Goal: Task Accomplishment & Management: Manage account settings

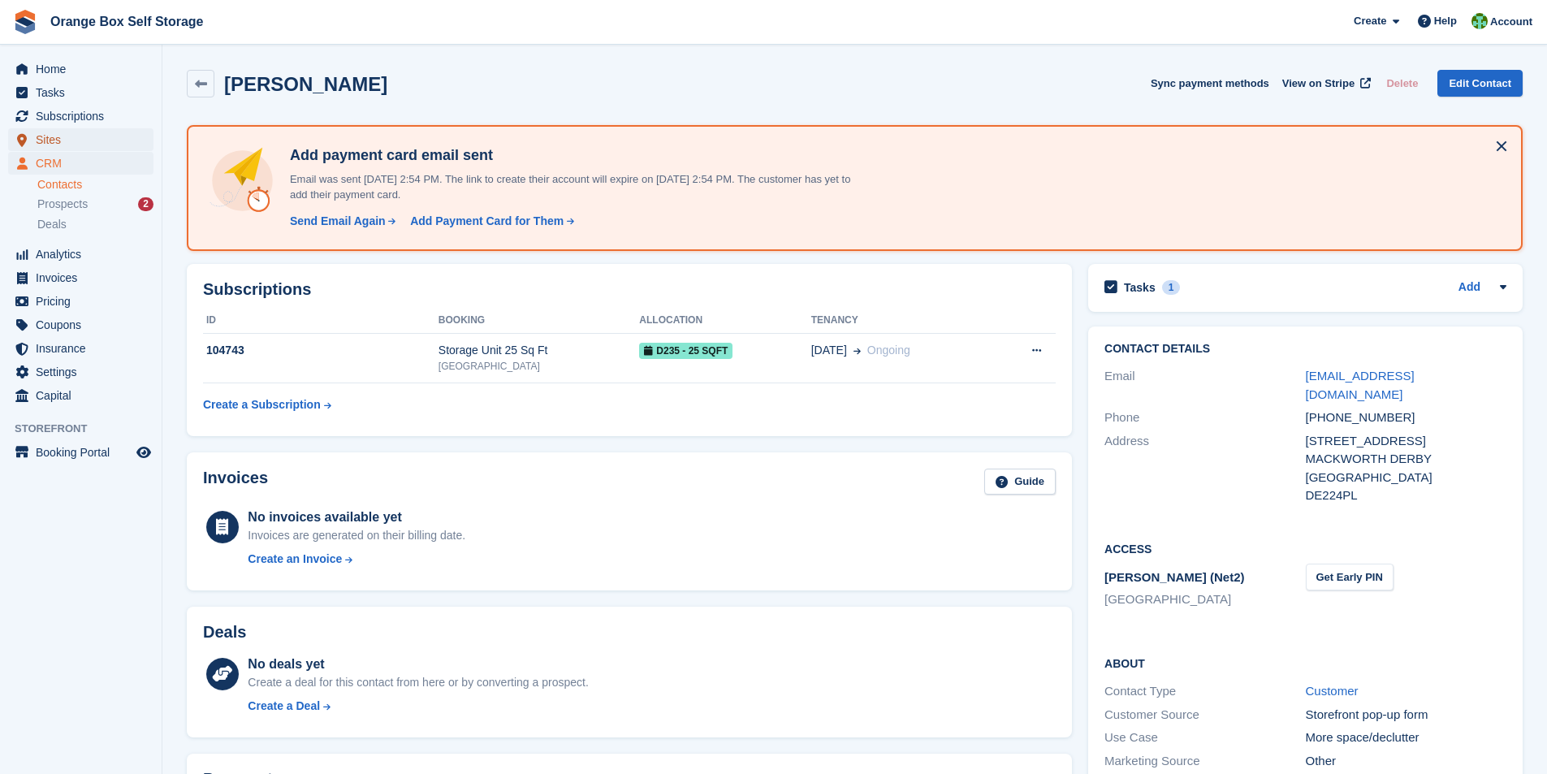
click at [48, 143] on span "Sites" at bounding box center [84, 139] width 97 height 23
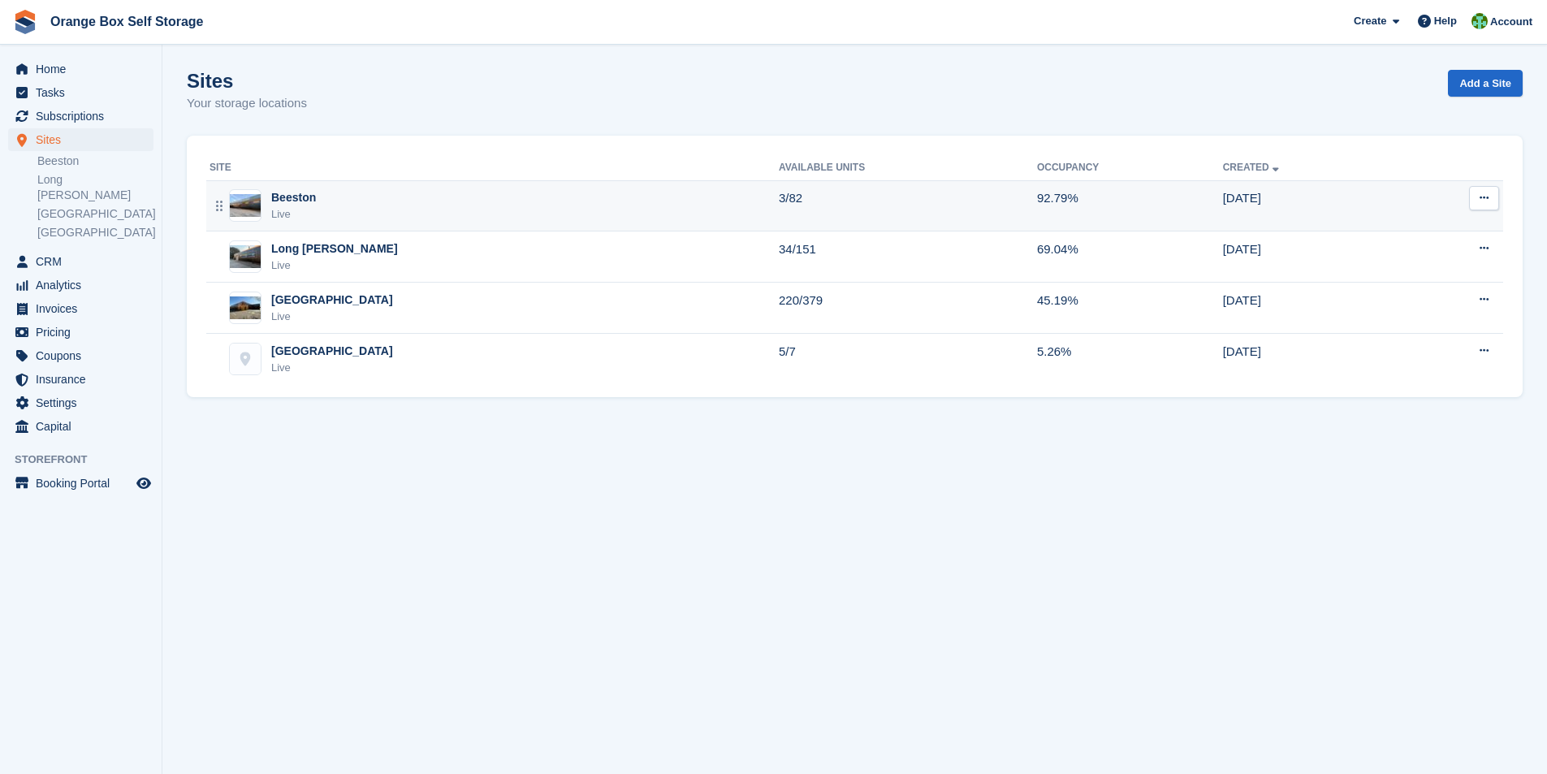
click at [314, 198] on div "Beeston Live" at bounding box center [494, 205] width 569 height 33
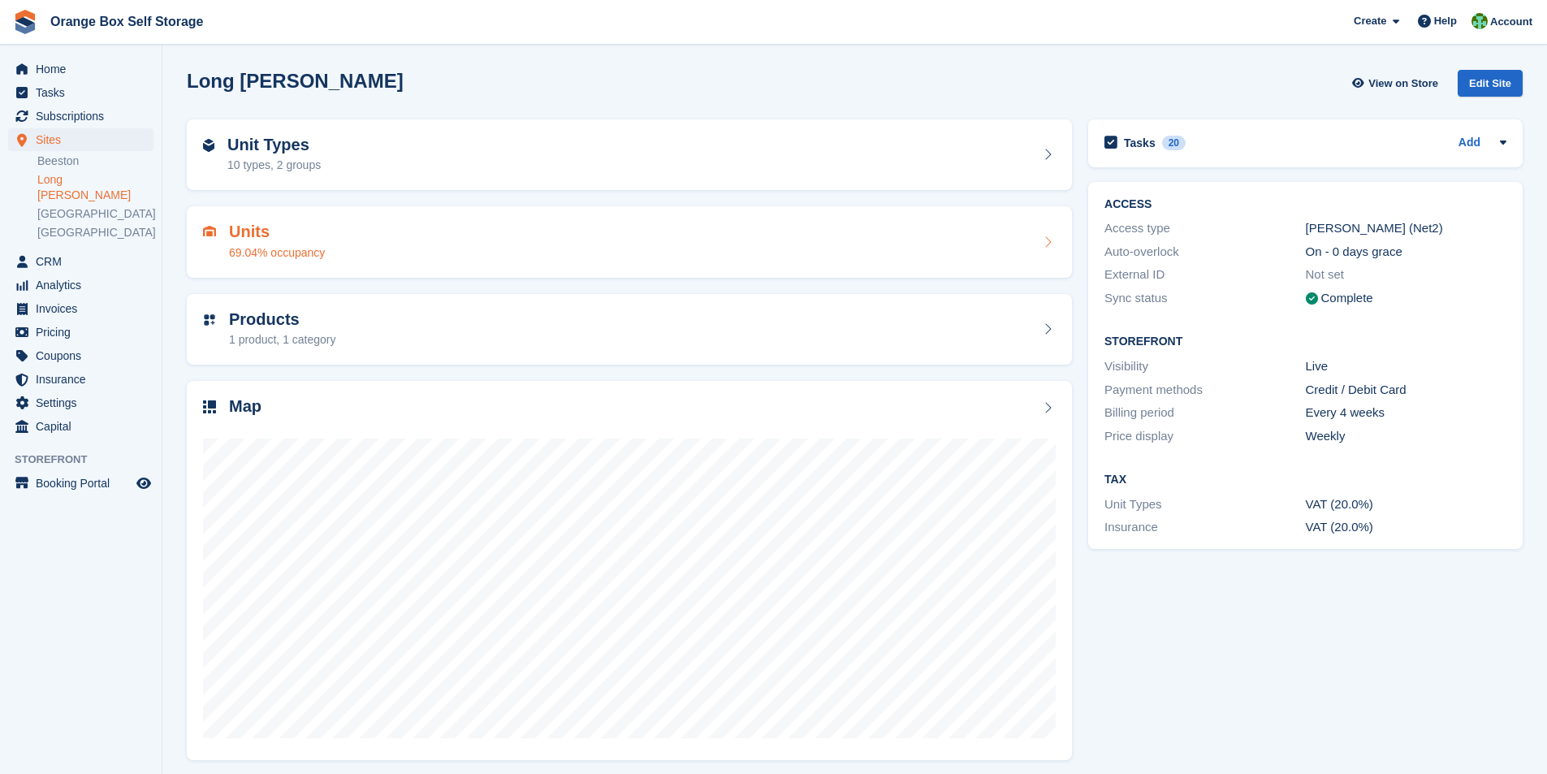
click at [259, 236] on h2 "Units" at bounding box center [277, 232] width 96 height 19
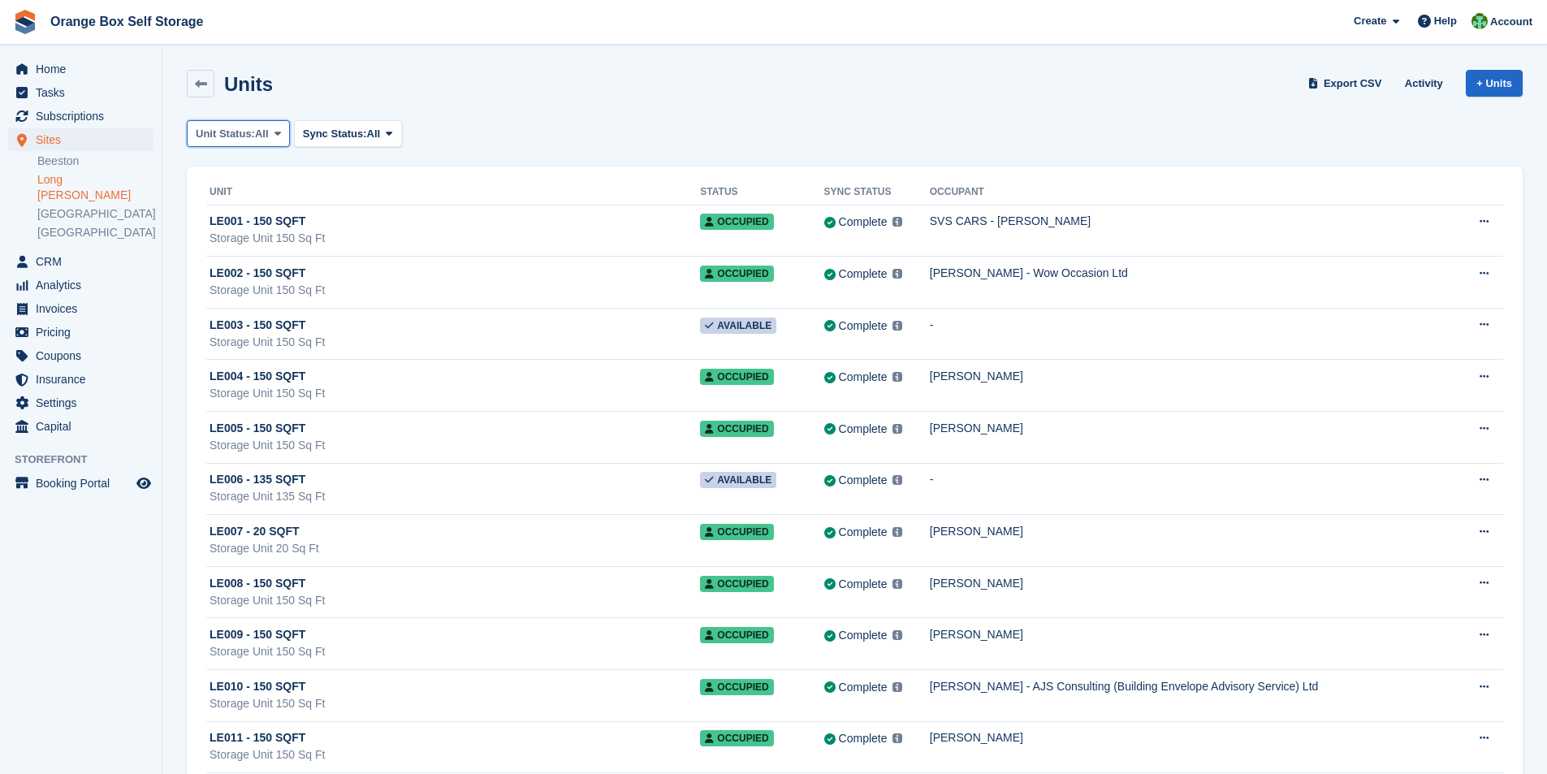
click at [280, 137] on icon at bounding box center [277, 133] width 6 height 11
click at [247, 202] on link "Available" at bounding box center [264, 201] width 141 height 29
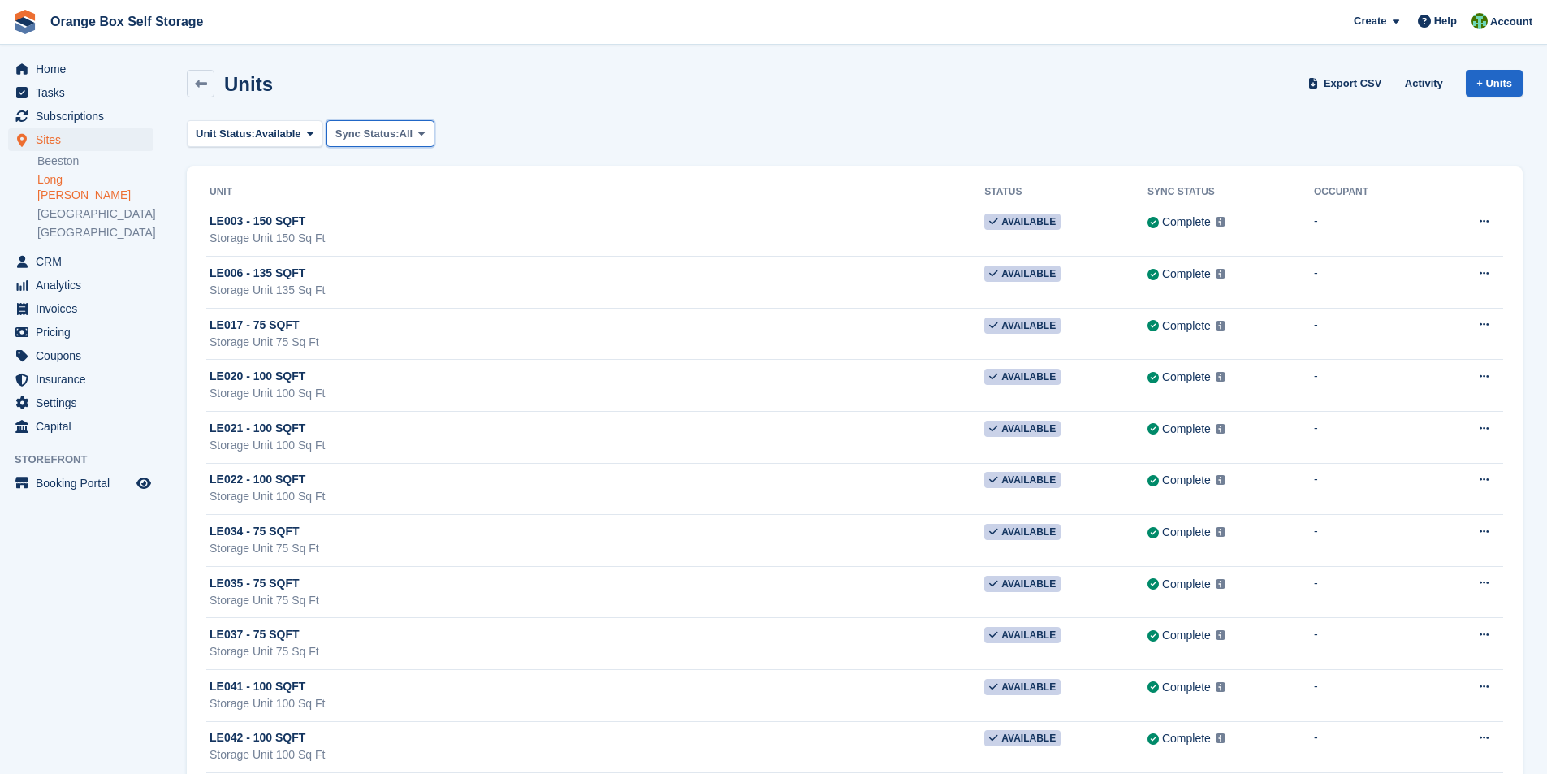
click at [423, 139] on span at bounding box center [421, 133] width 13 height 13
click at [567, 132] on div "Unit Status: Available All Available Reserved Occupied Overlocked Repossessed U…" at bounding box center [855, 133] width 1336 height 27
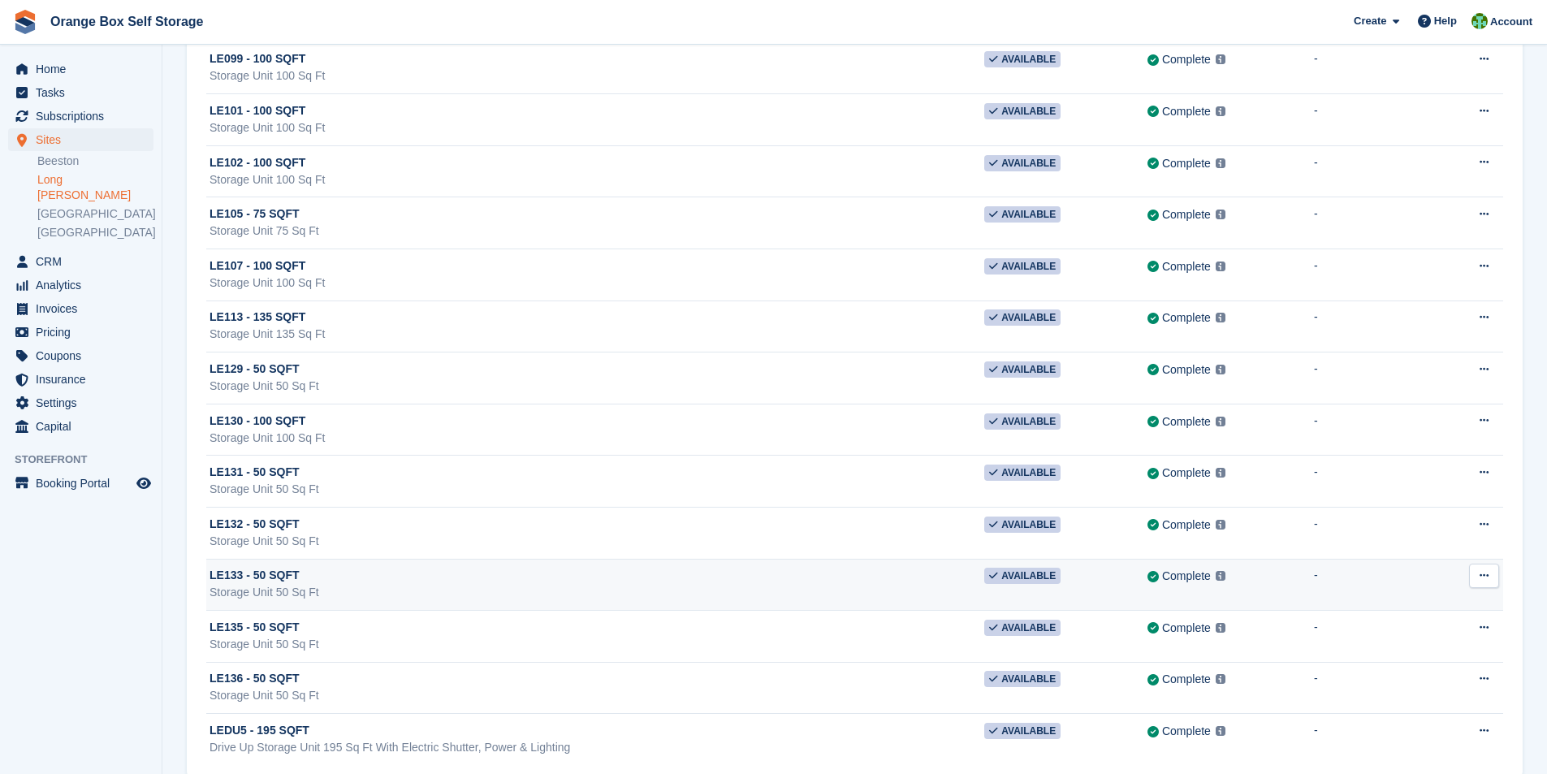
scroll to position [1224, 0]
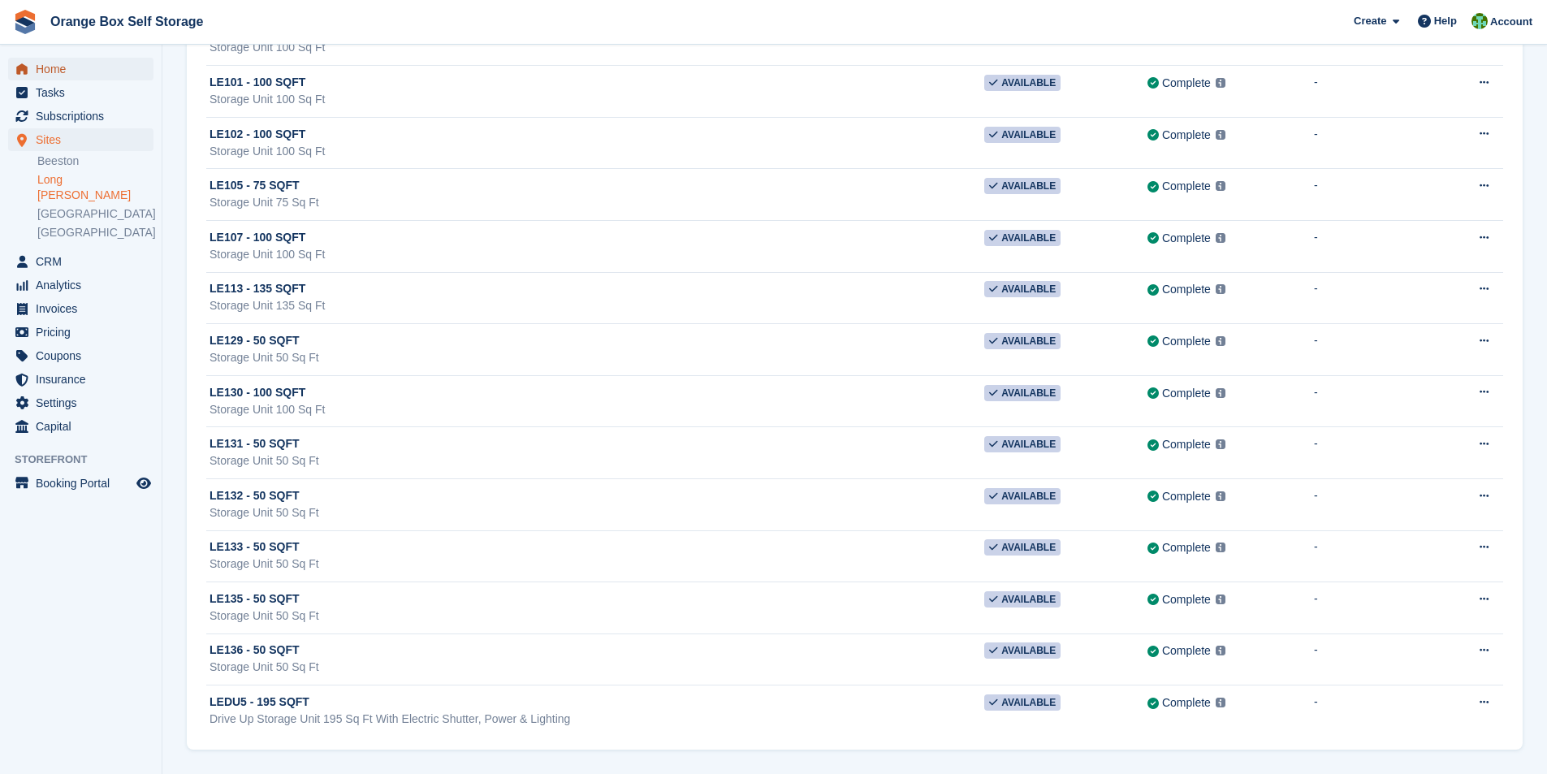
click at [65, 71] on span "Home" at bounding box center [84, 69] width 97 height 23
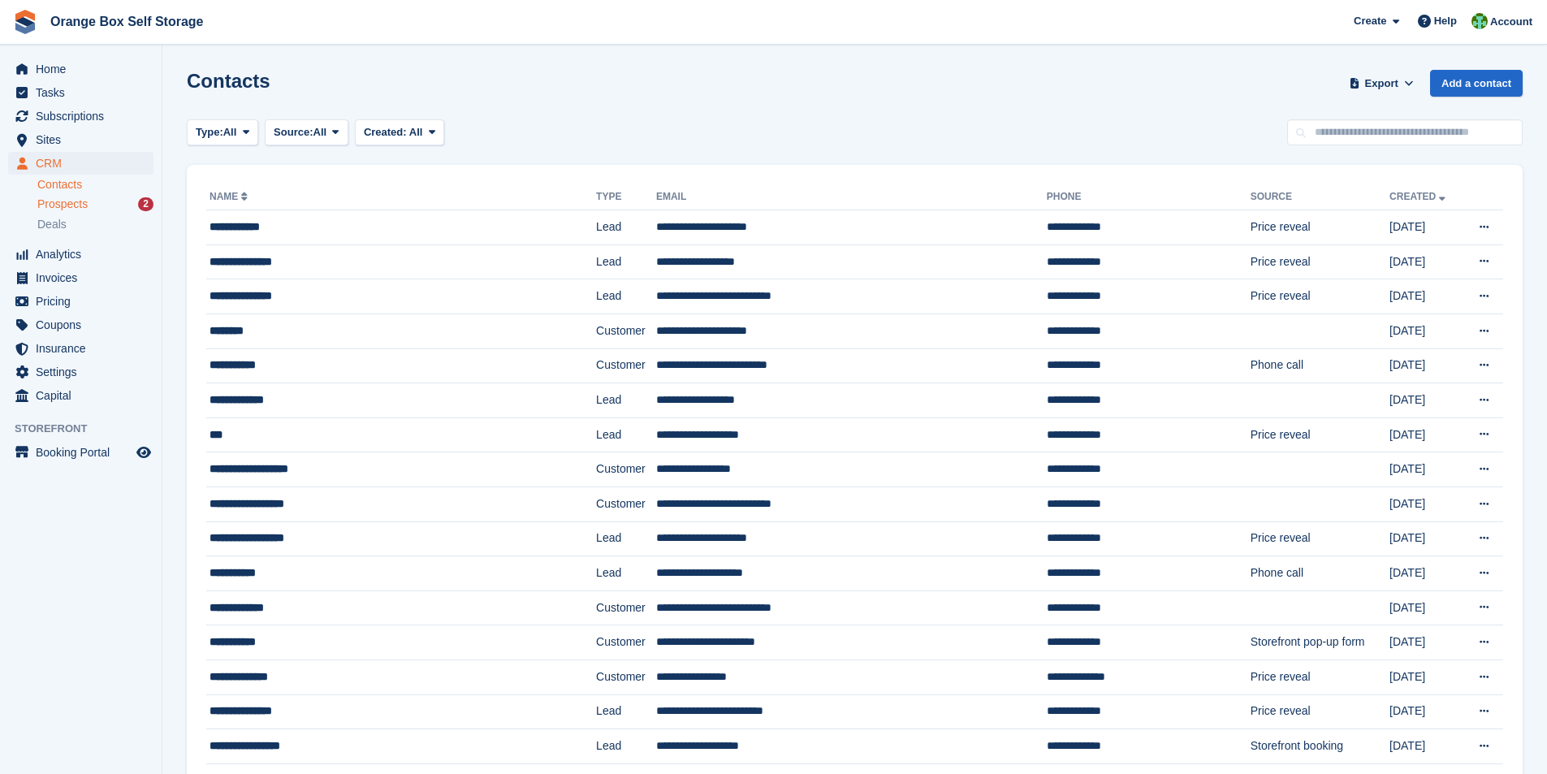
click at [68, 205] on span "Prospects" at bounding box center [62, 204] width 50 height 15
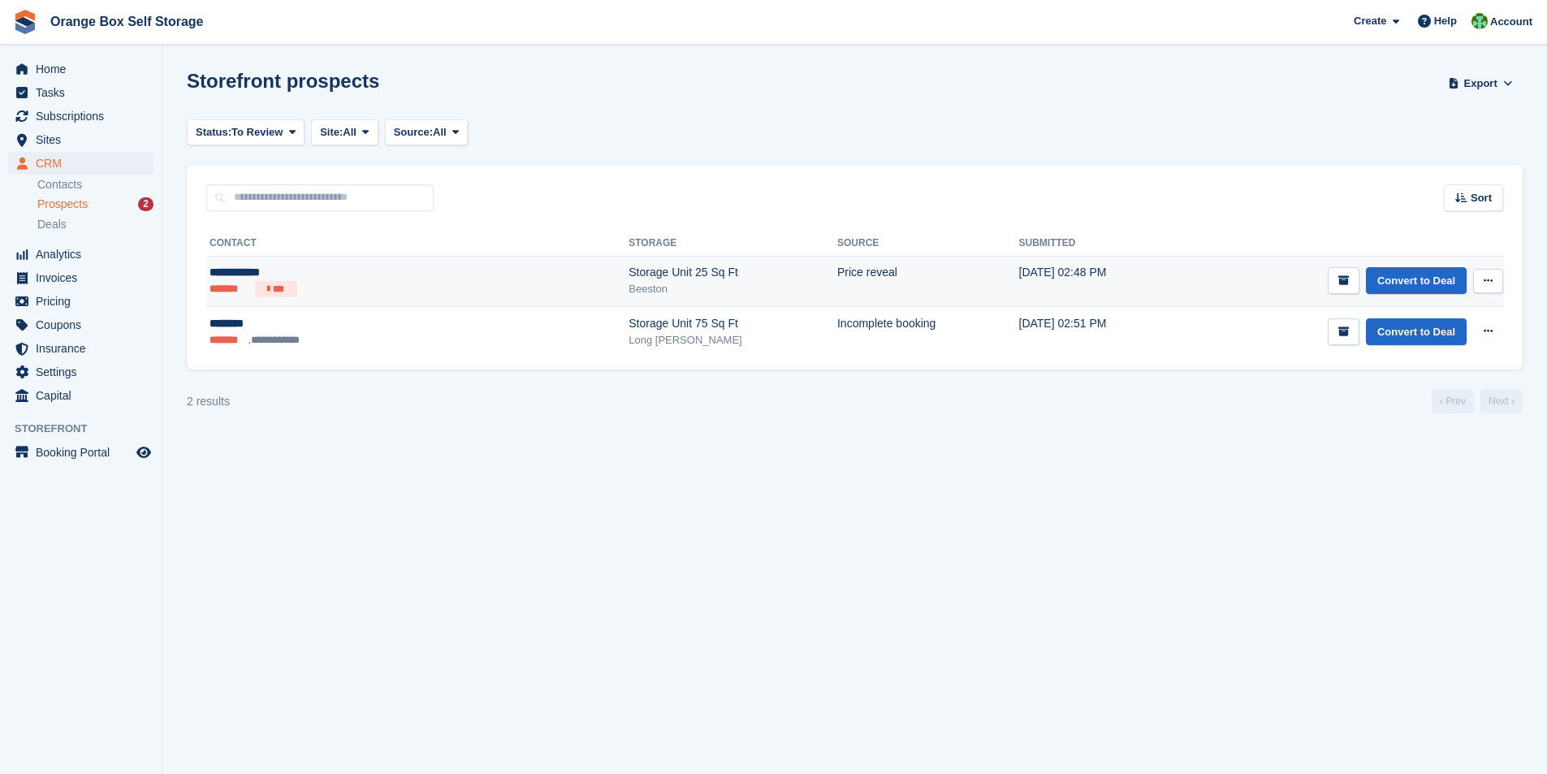
click at [629, 284] on div "Beeston" at bounding box center [733, 289] width 209 height 16
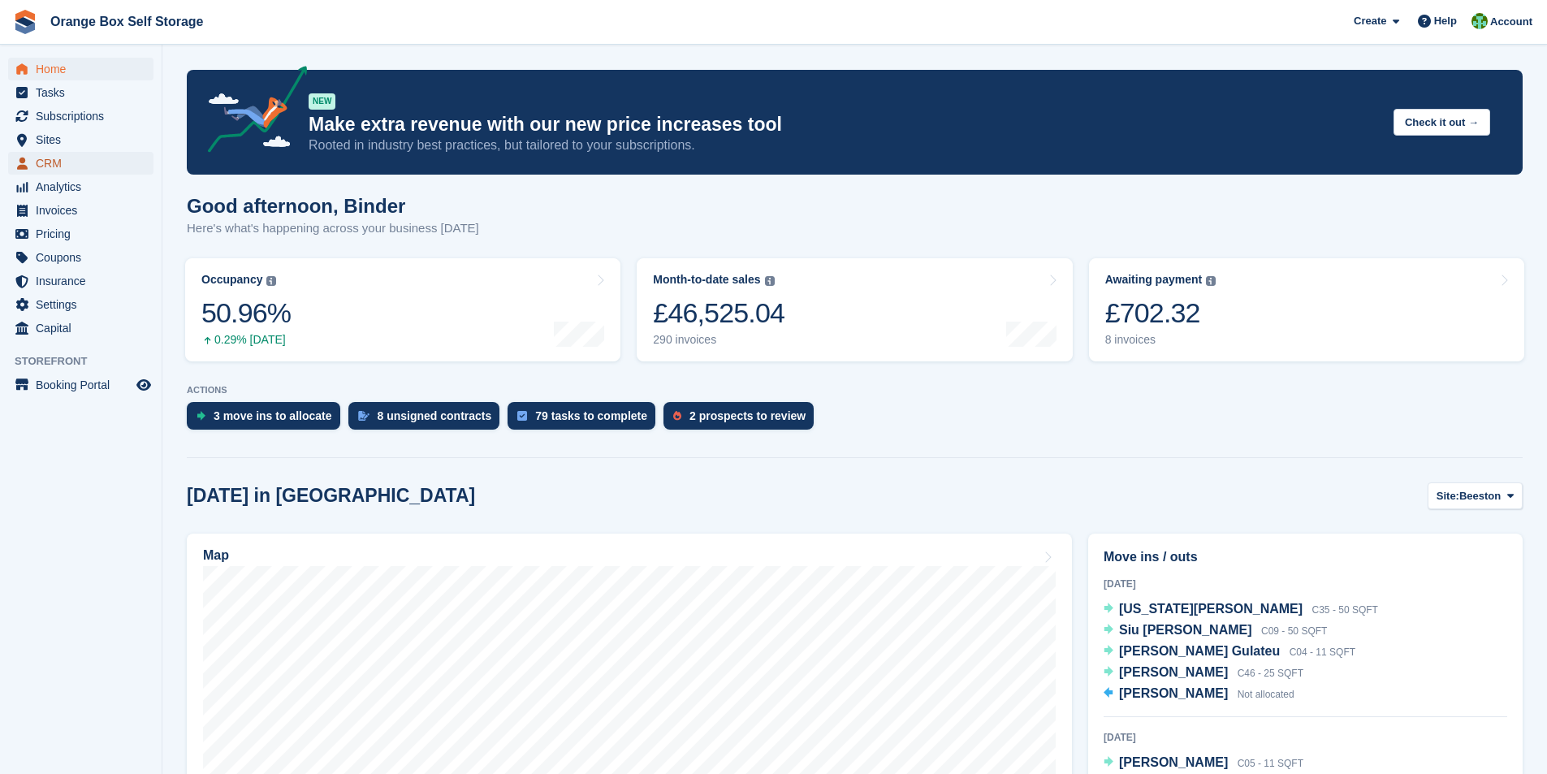
click at [52, 159] on span "CRM" at bounding box center [84, 163] width 97 height 23
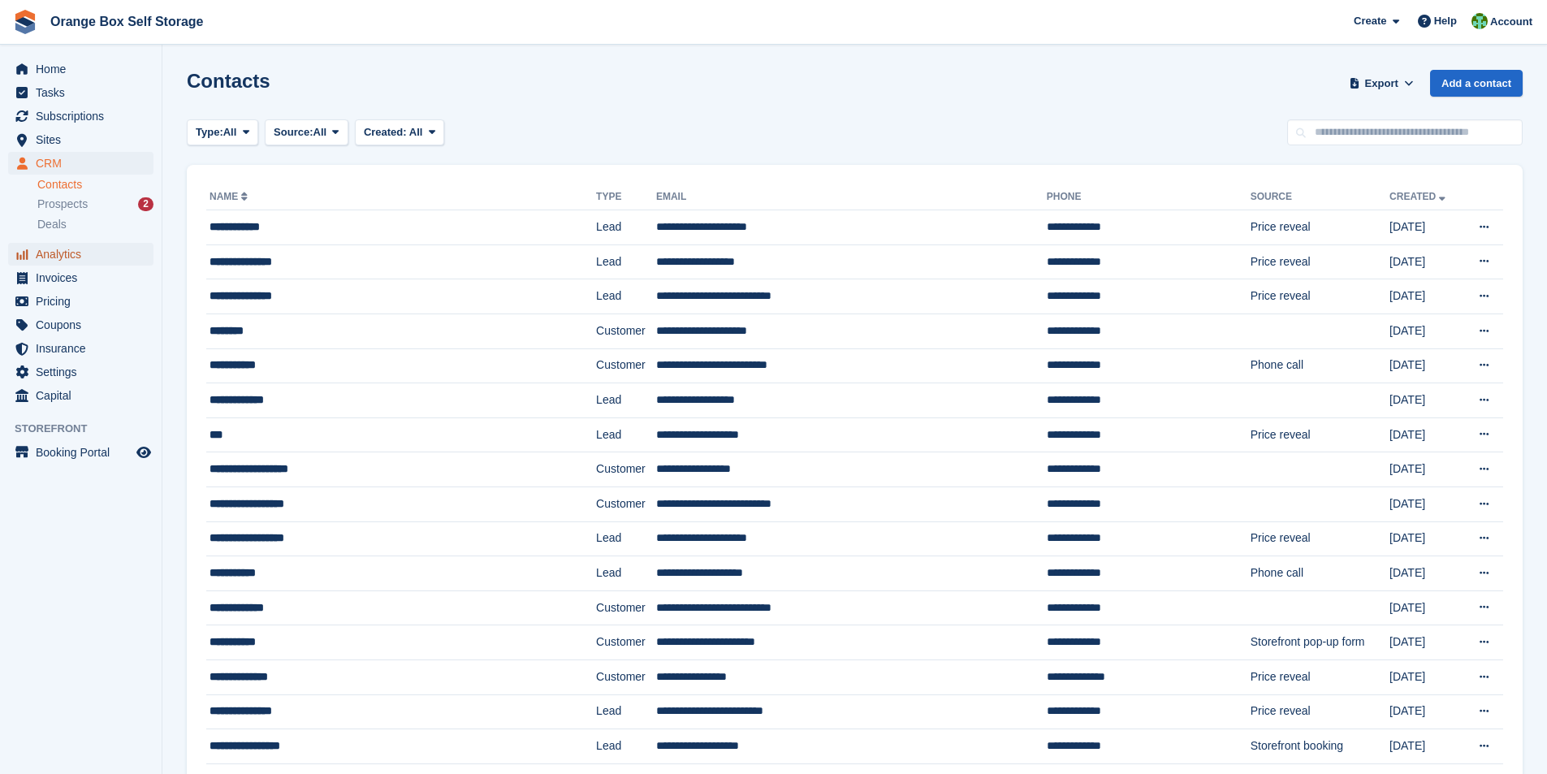
click at [61, 251] on span "Analytics" at bounding box center [84, 254] width 97 height 23
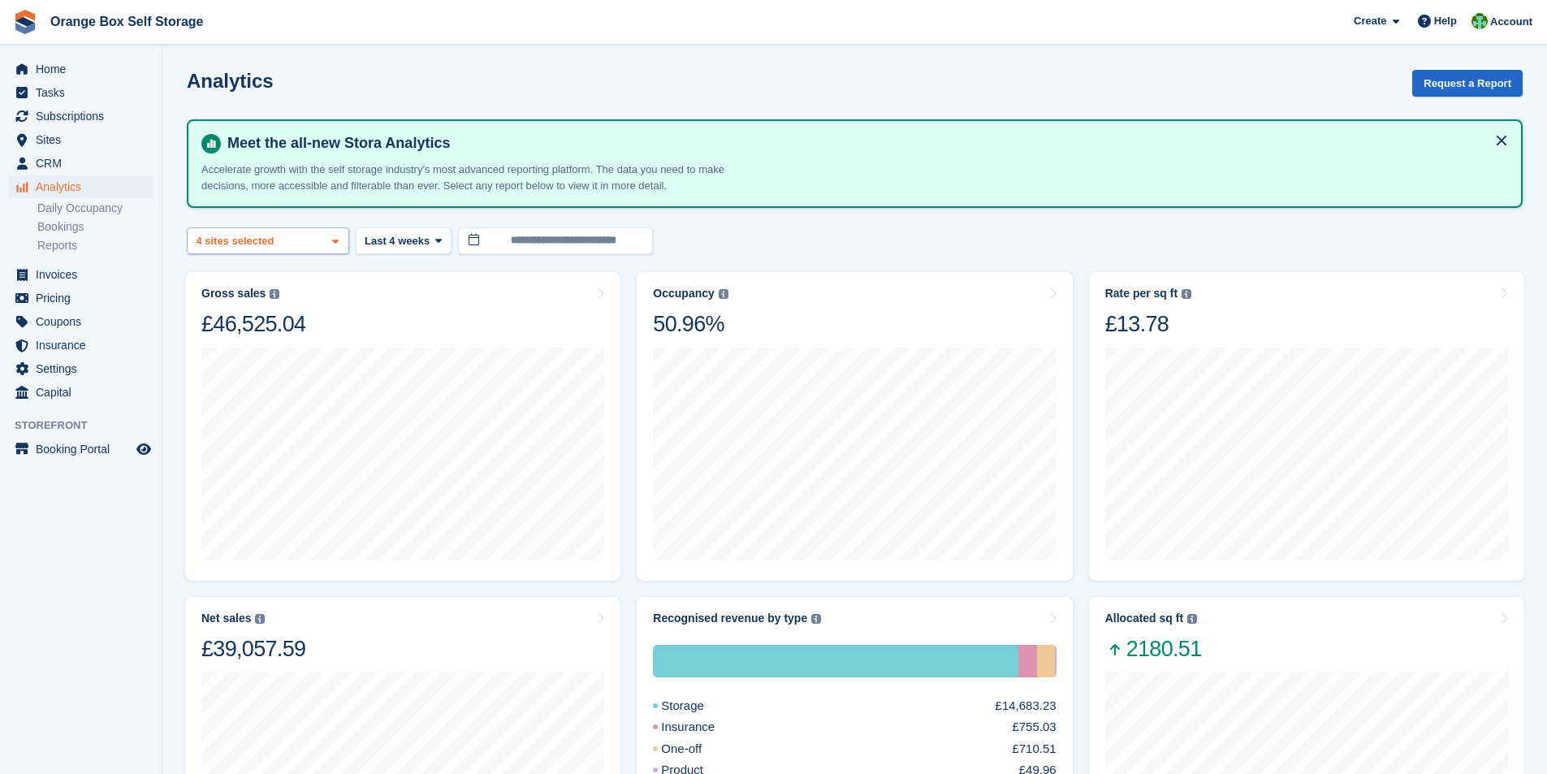
click at [282, 243] on div "Beeston 2 sites selected 3 sites selected 4 sites selected" at bounding box center [268, 240] width 162 height 27
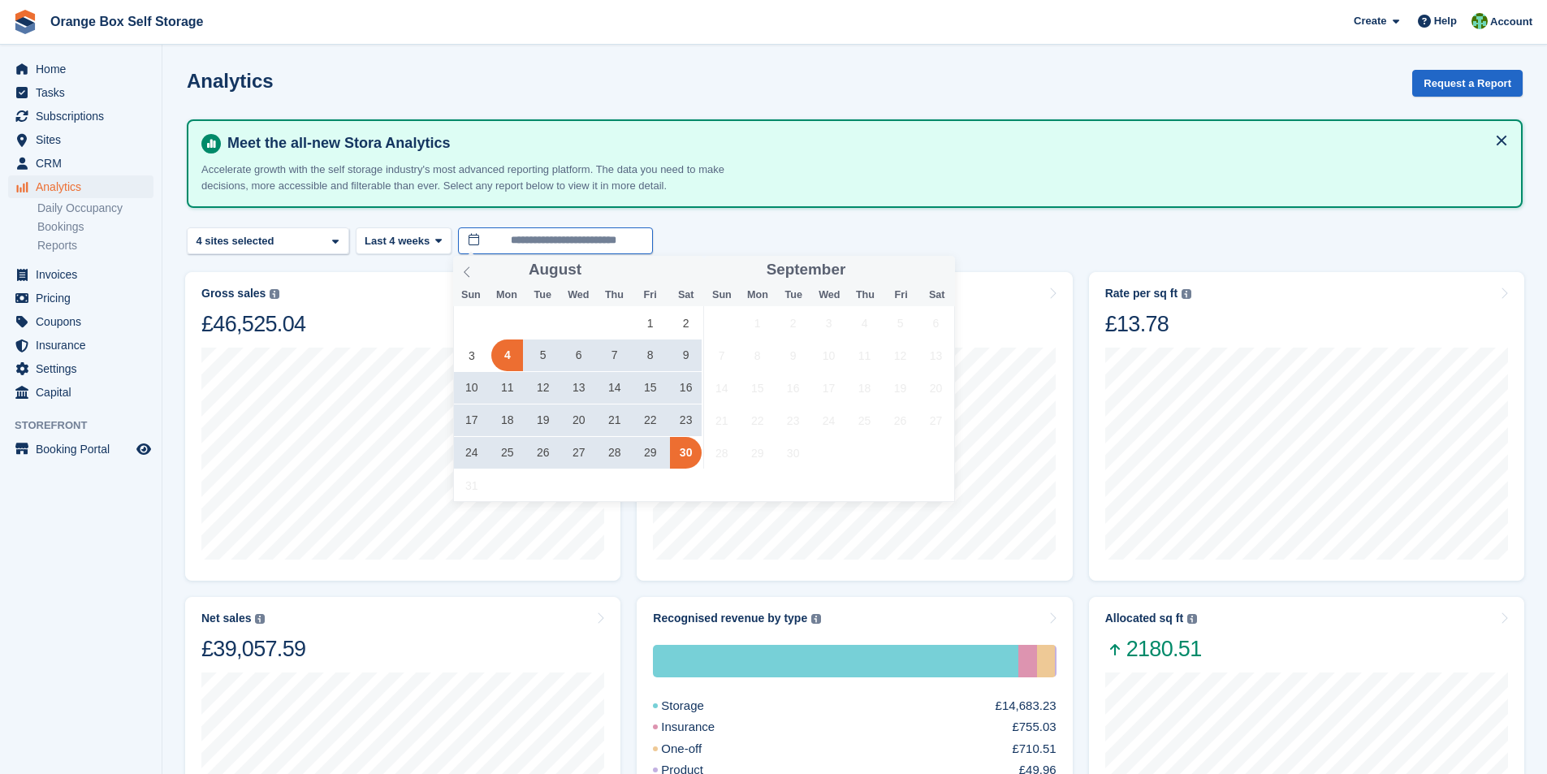
click at [514, 241] on input "**********" at bounding box center [555, 240] width 195 height 27
click at [472, 450] on span "24" at bounding box center [472, 453] width 32 height 32
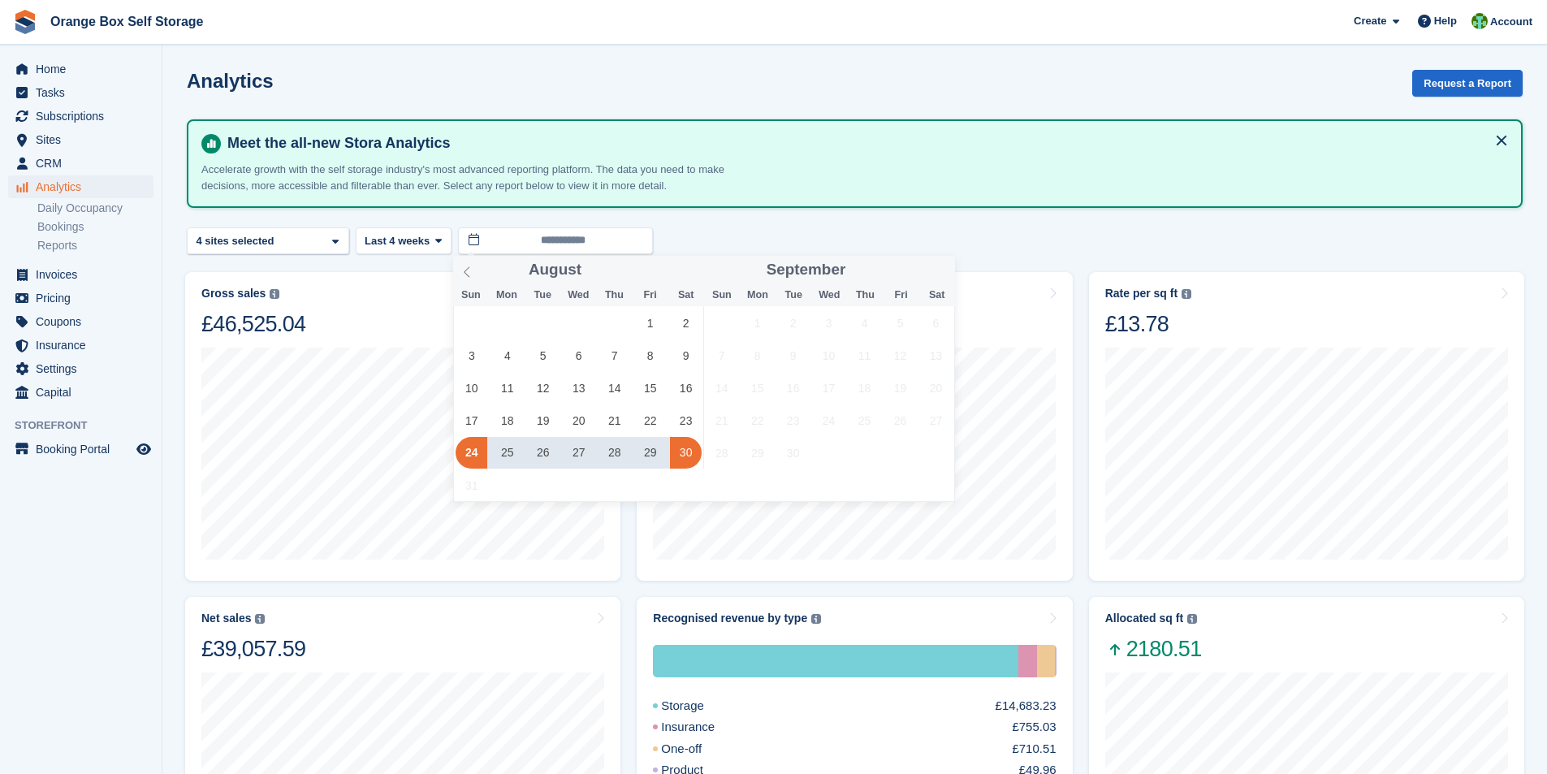
click at [688, 459] on span "30" at bounding box center [686, 453] width 32 height 32
type input "**********"
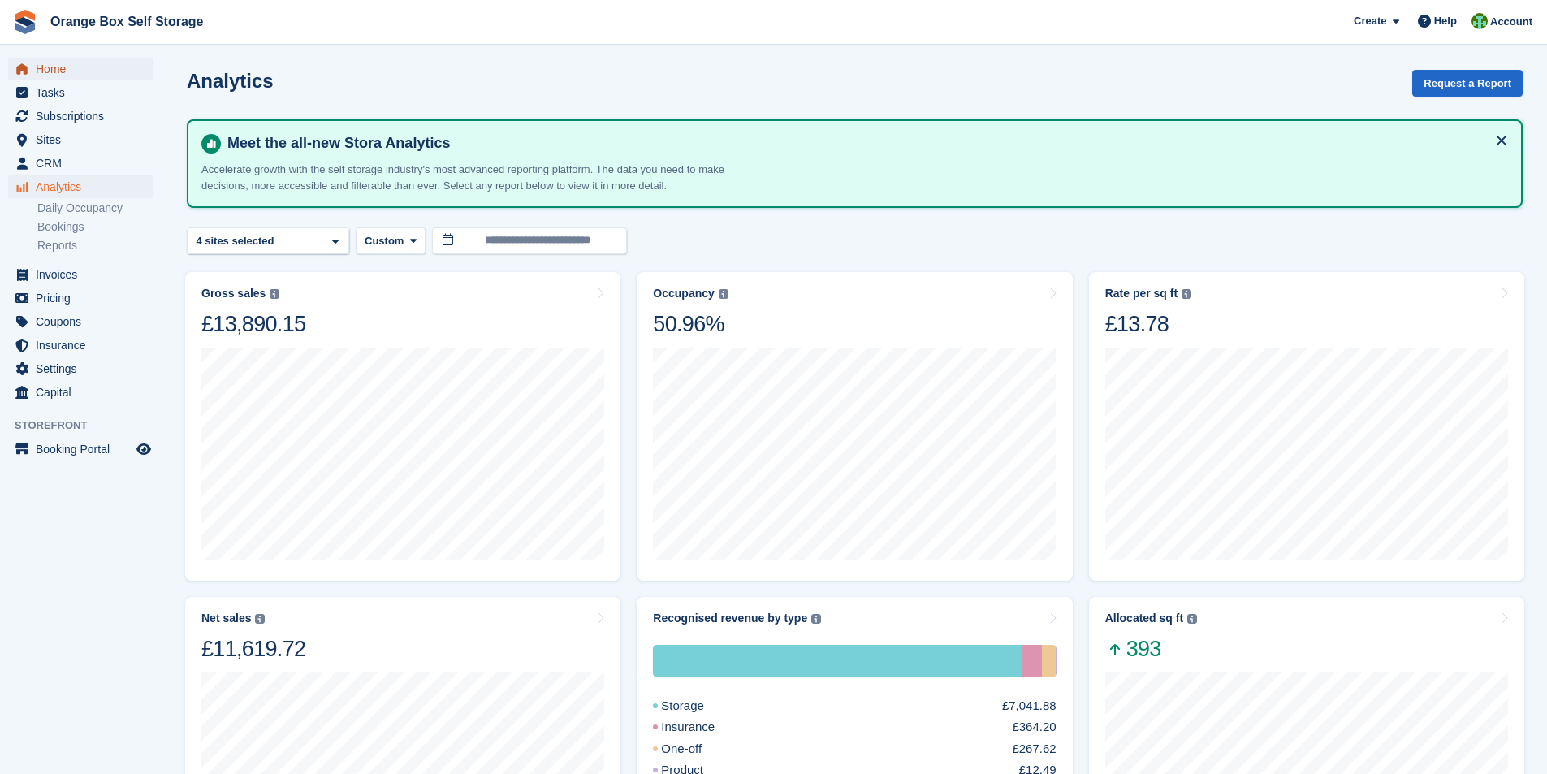
click at [58, 71] on span "Home" at bounding box center [84, 69] width 97 height 23
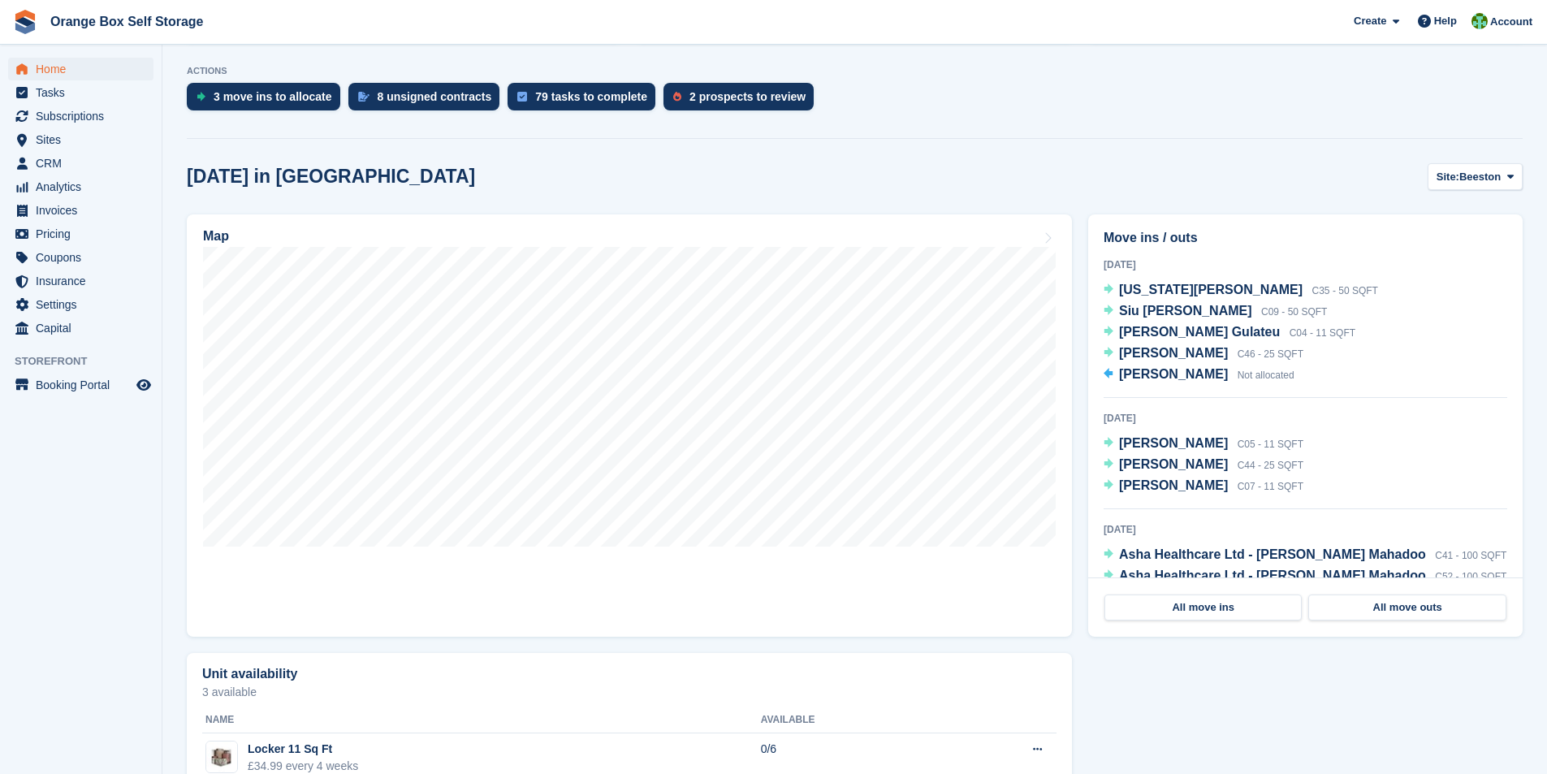
scroll to position [325, 0]
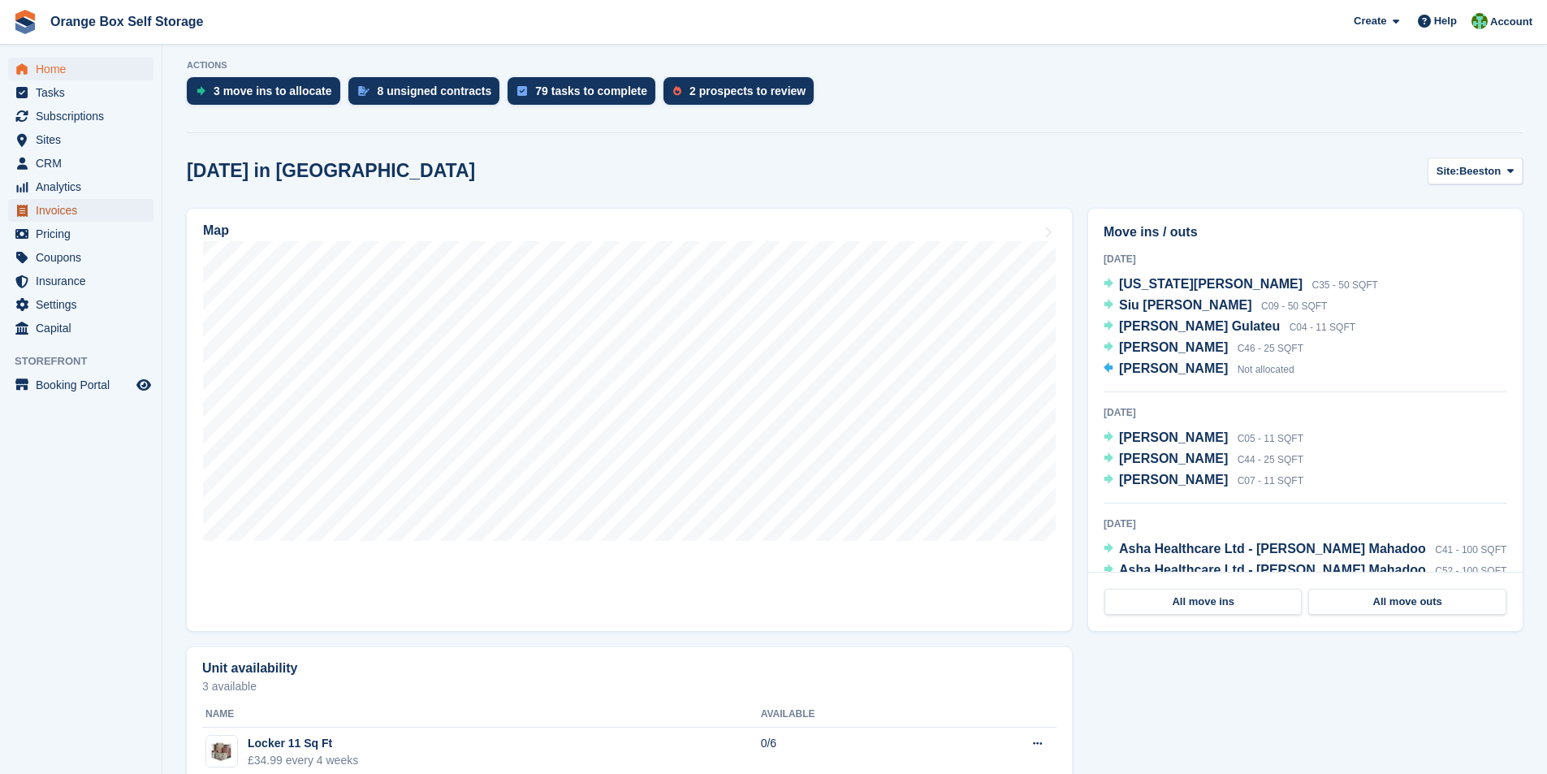
click at [60, 217] on span "Invoices" at bounding box center [84, 210] width 97 height 23
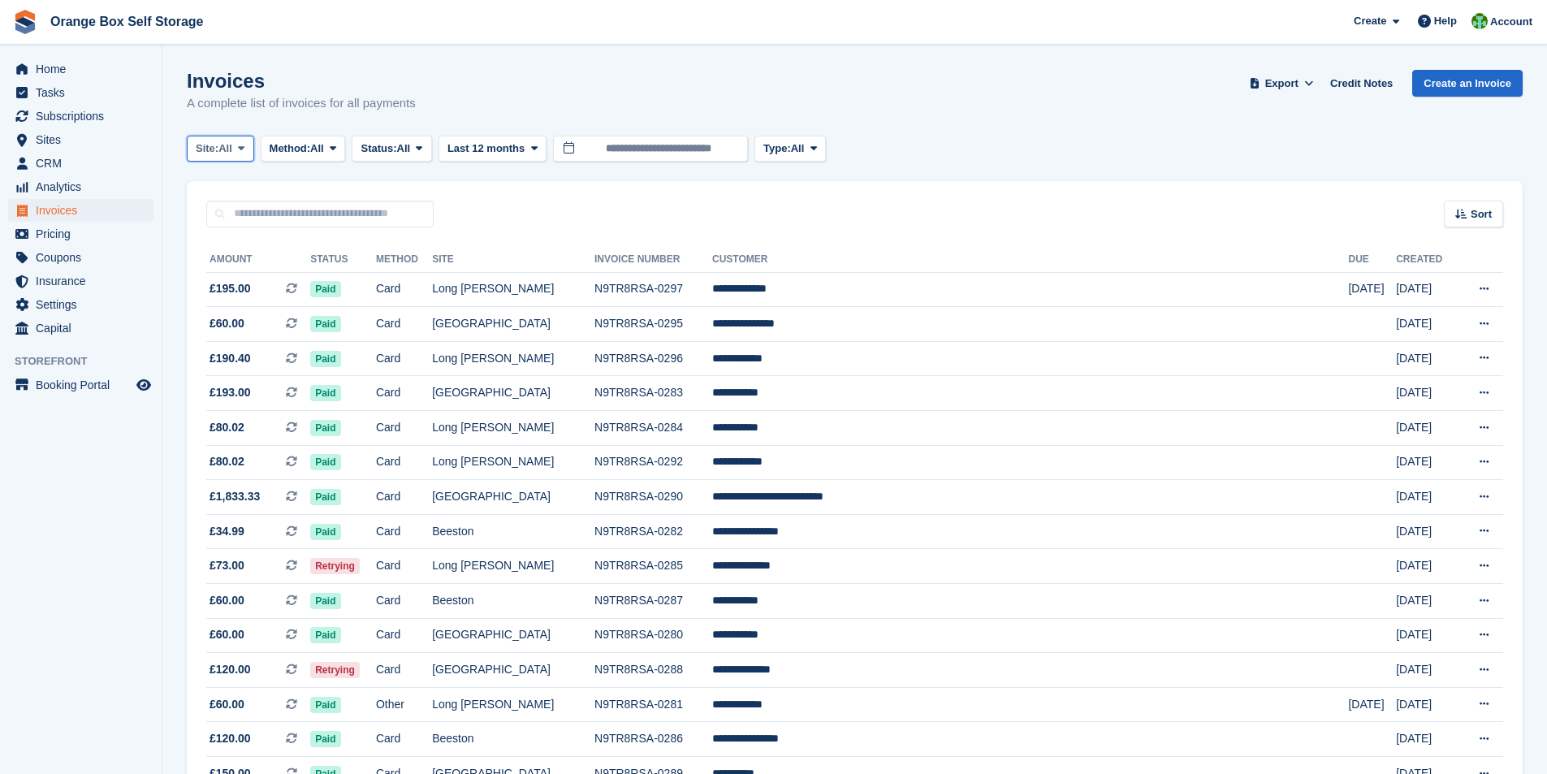
click at [232, 150] on span "All" at bounding box center [225, 148] width 14 height 16
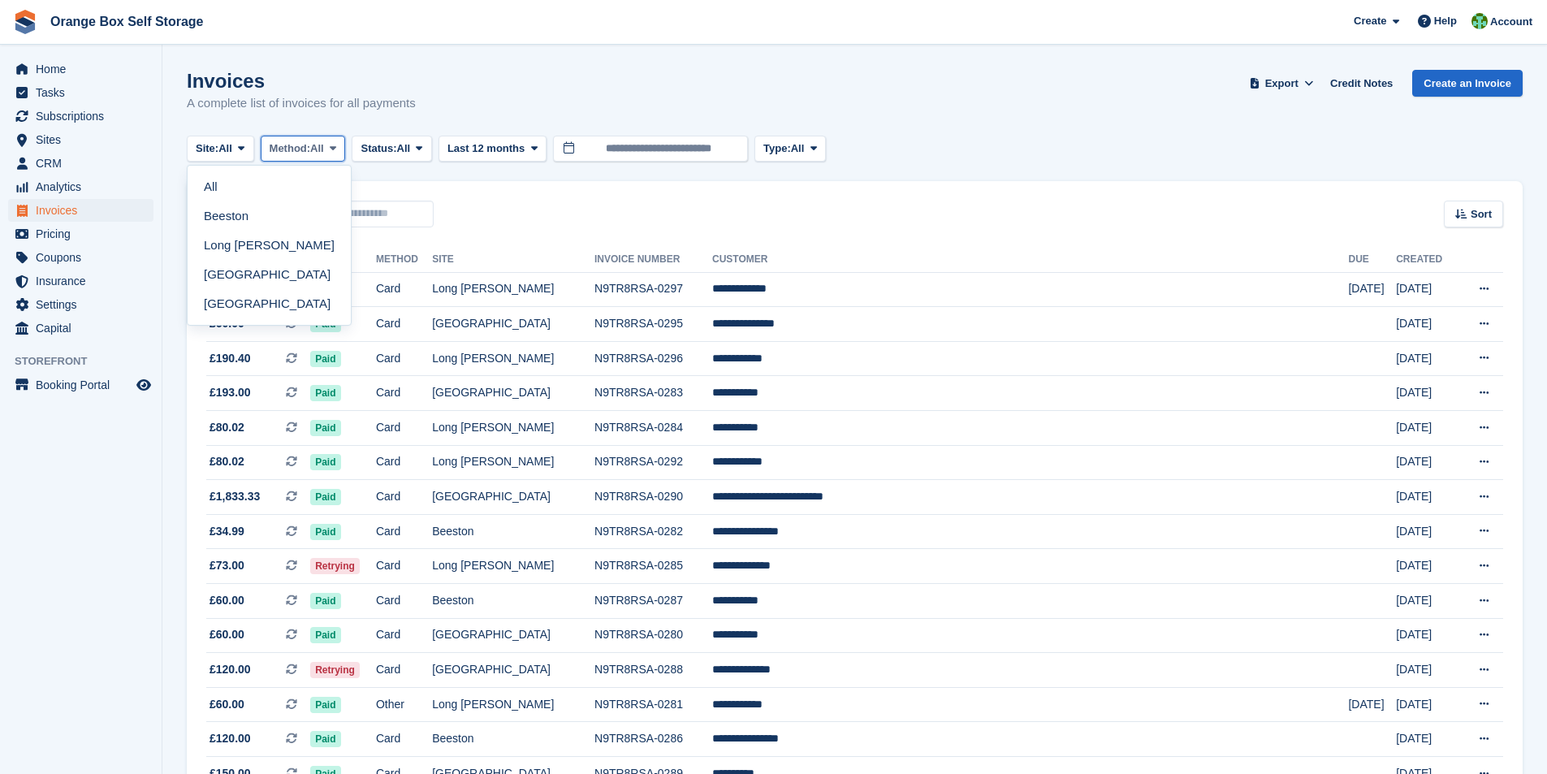
click at [324, 150] on span "All" at bounding box center [317, 148] width 14 height 16
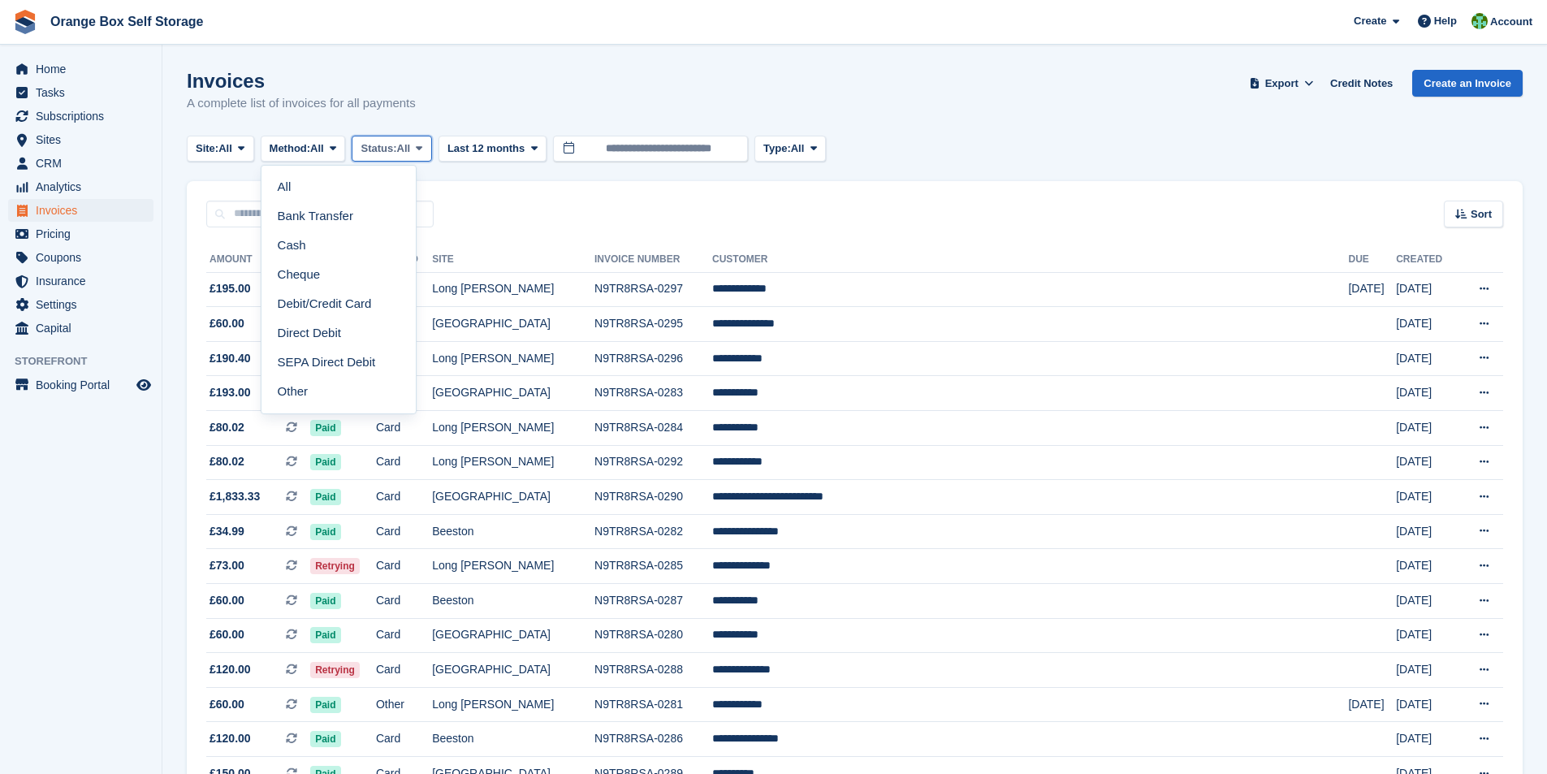
click at [411, 146] on span "All" at bounding box center [404, 148] width 14 height 16
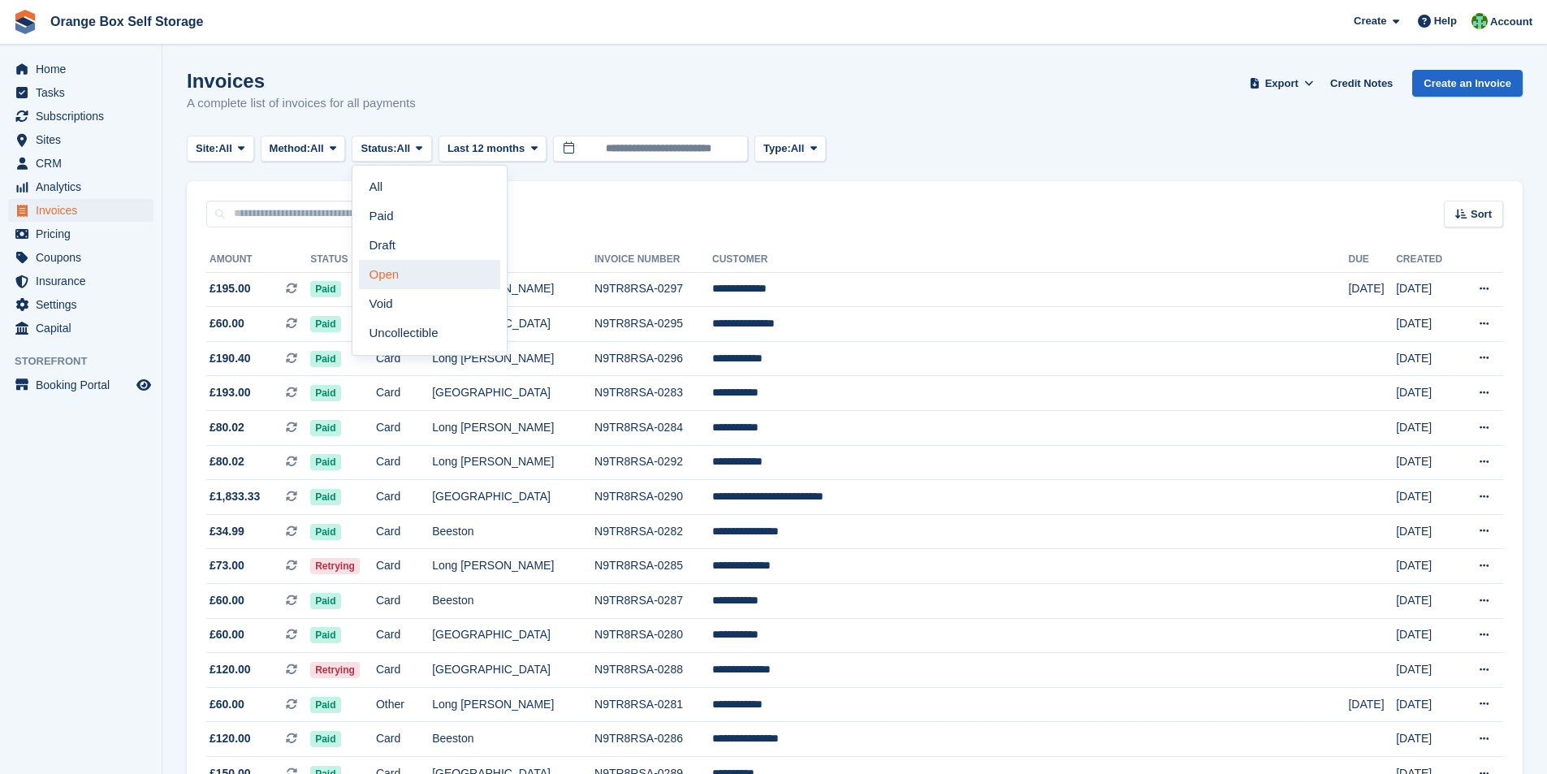
click at [406, 277] on link "Open" at bounding box center [429, 274] width 141 height 29
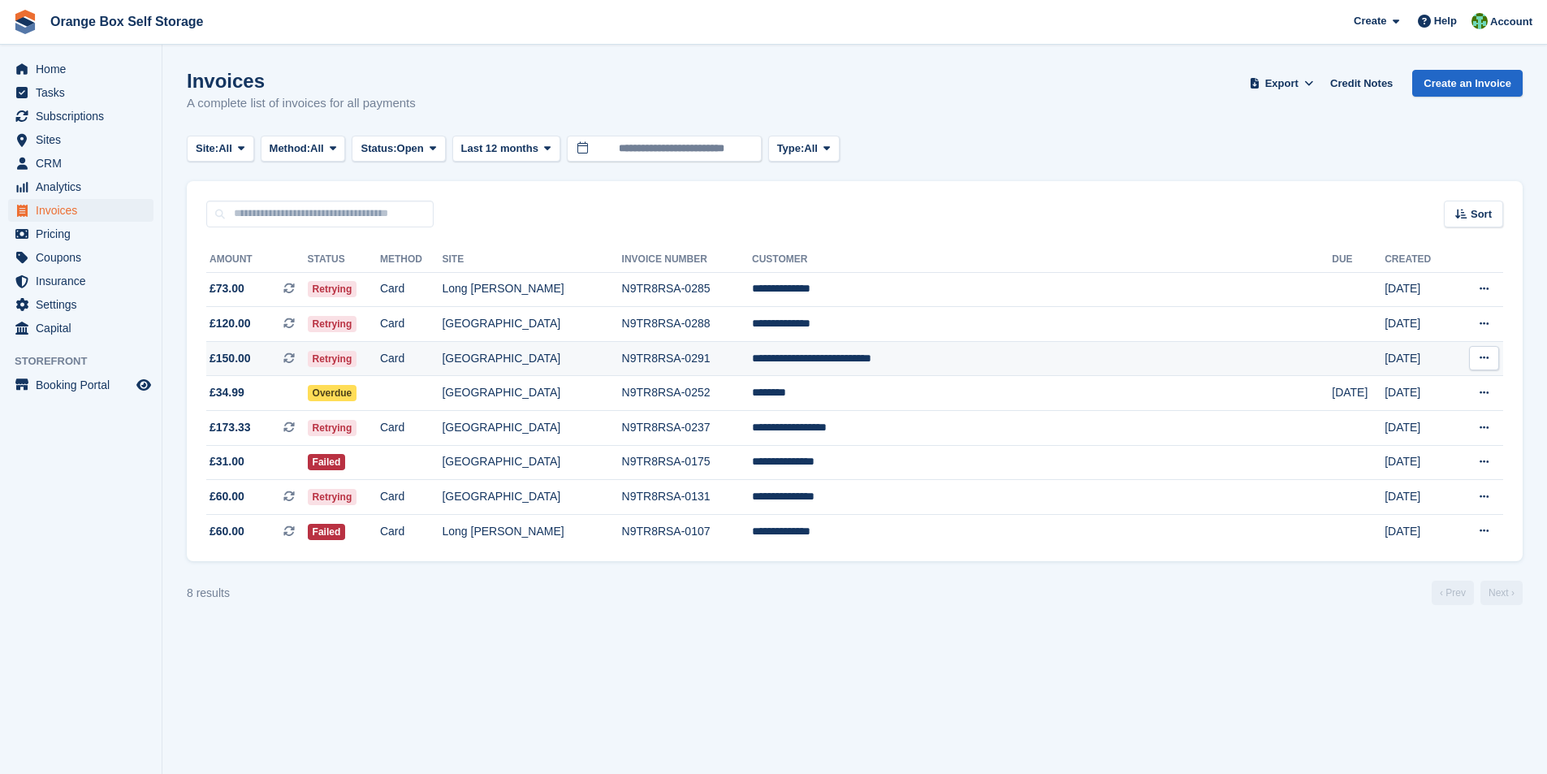
click at [864, 363] on td "**********" at bounding box center [1042, 358] width 580 height 35
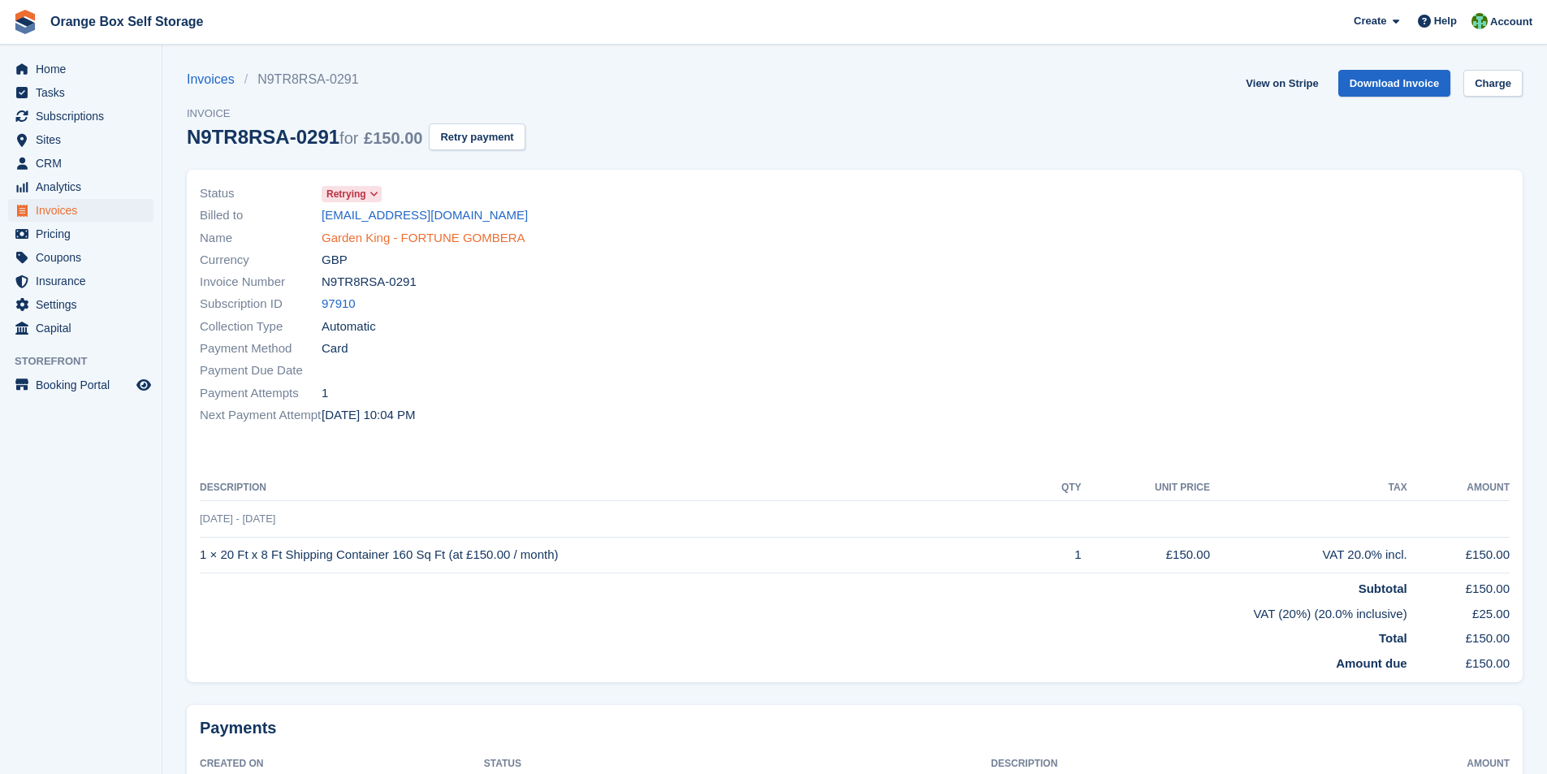
click at [384, 243] on link "Garden King - FORTUNE GOMBERA" at bounding box center [424, 238] width 204 height 19
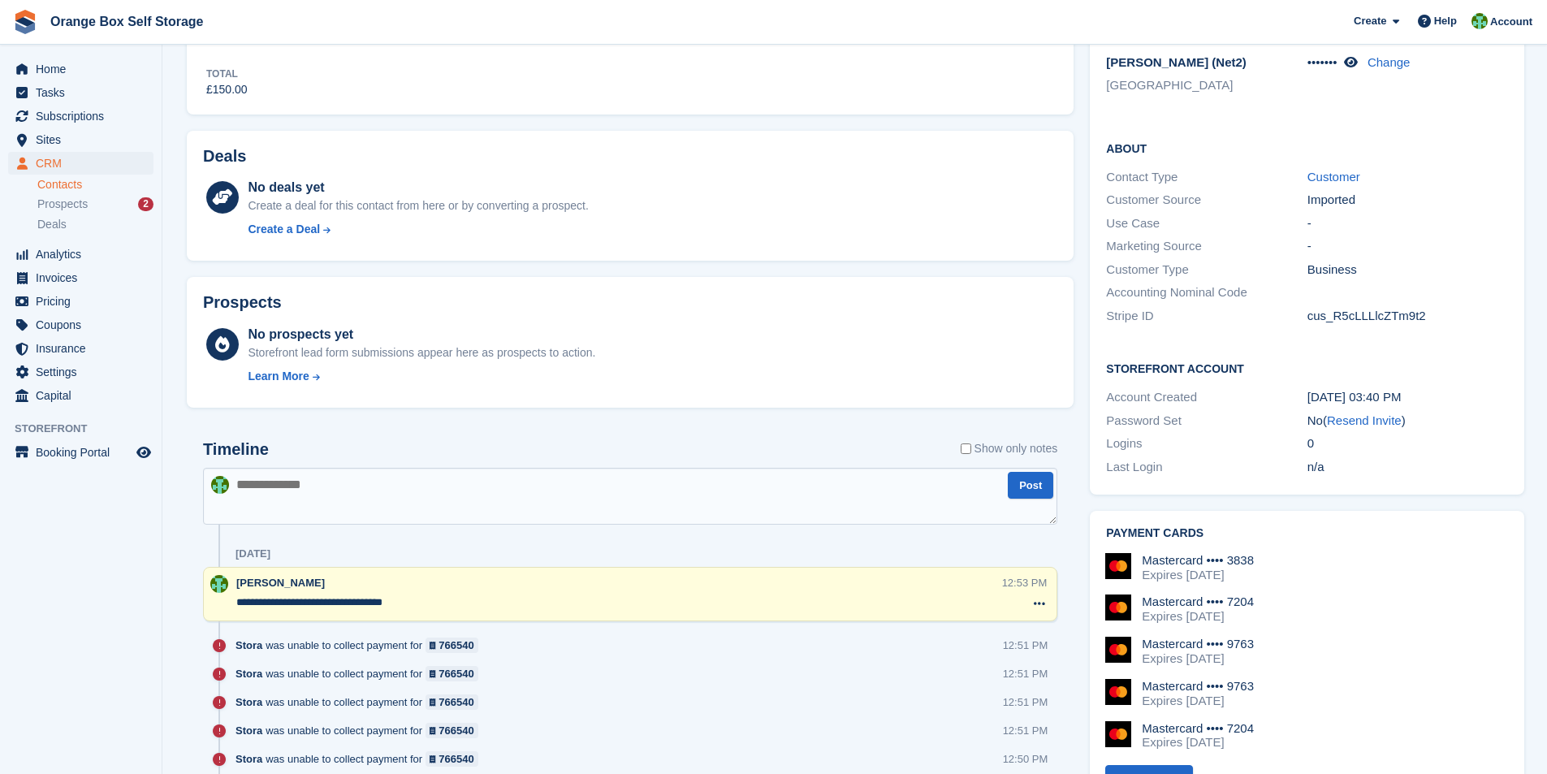
scroll to position [406, 0]
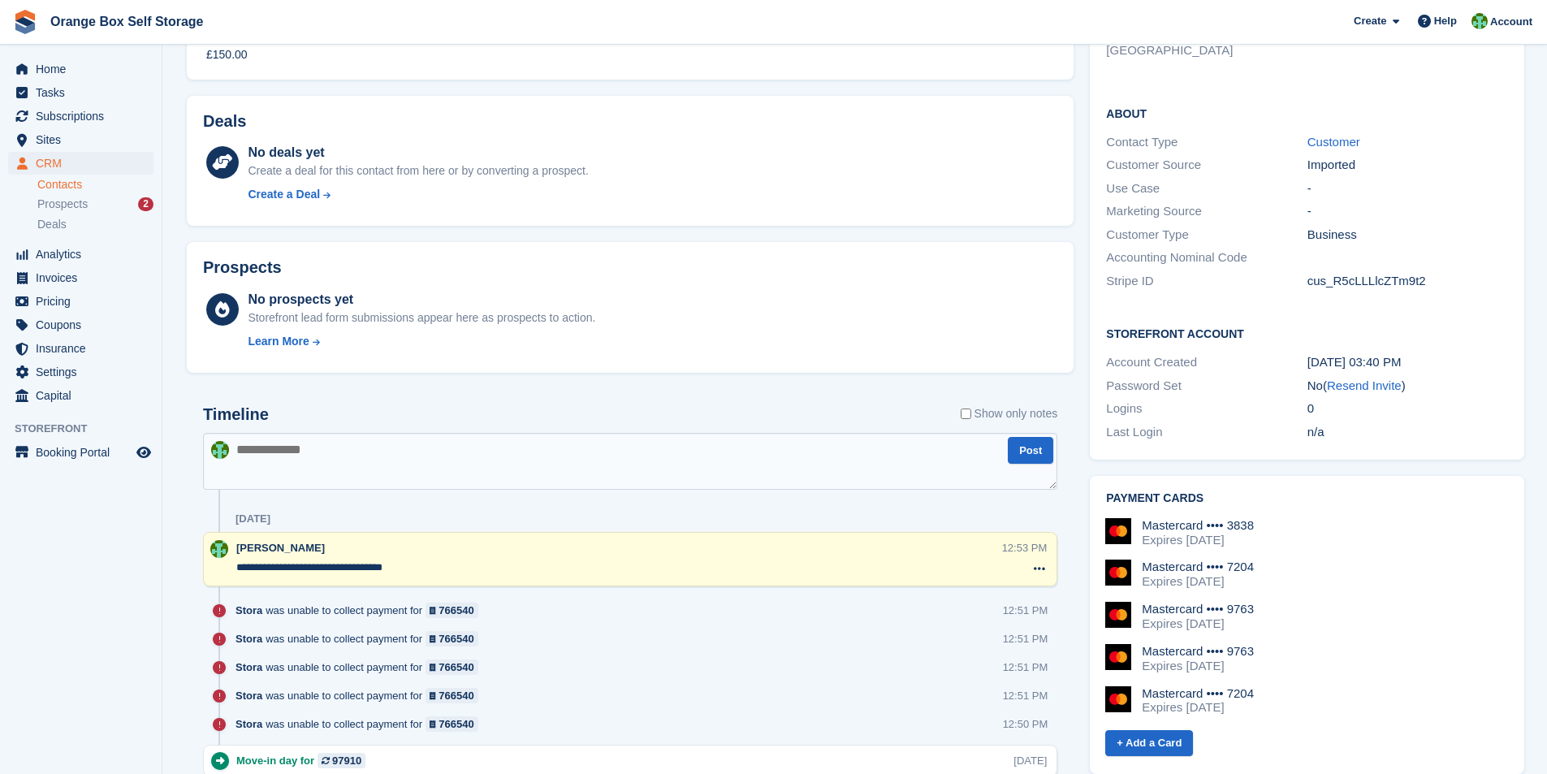
click at [335, 449] on textarea at bounding box center [630, 461] width 854 height 57
type textarea "*"
type textarea "**********"
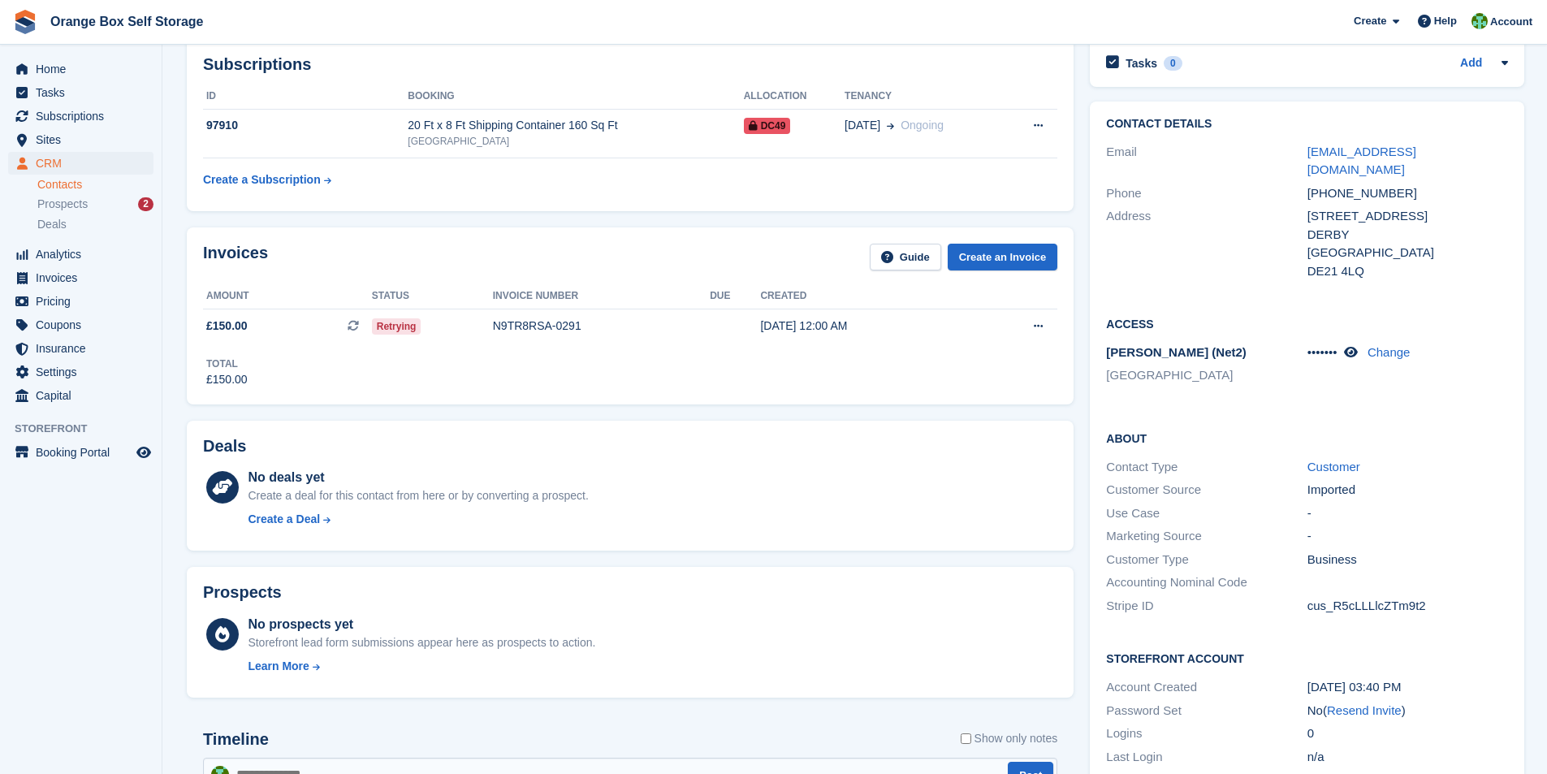
scroll to position [0, 0]
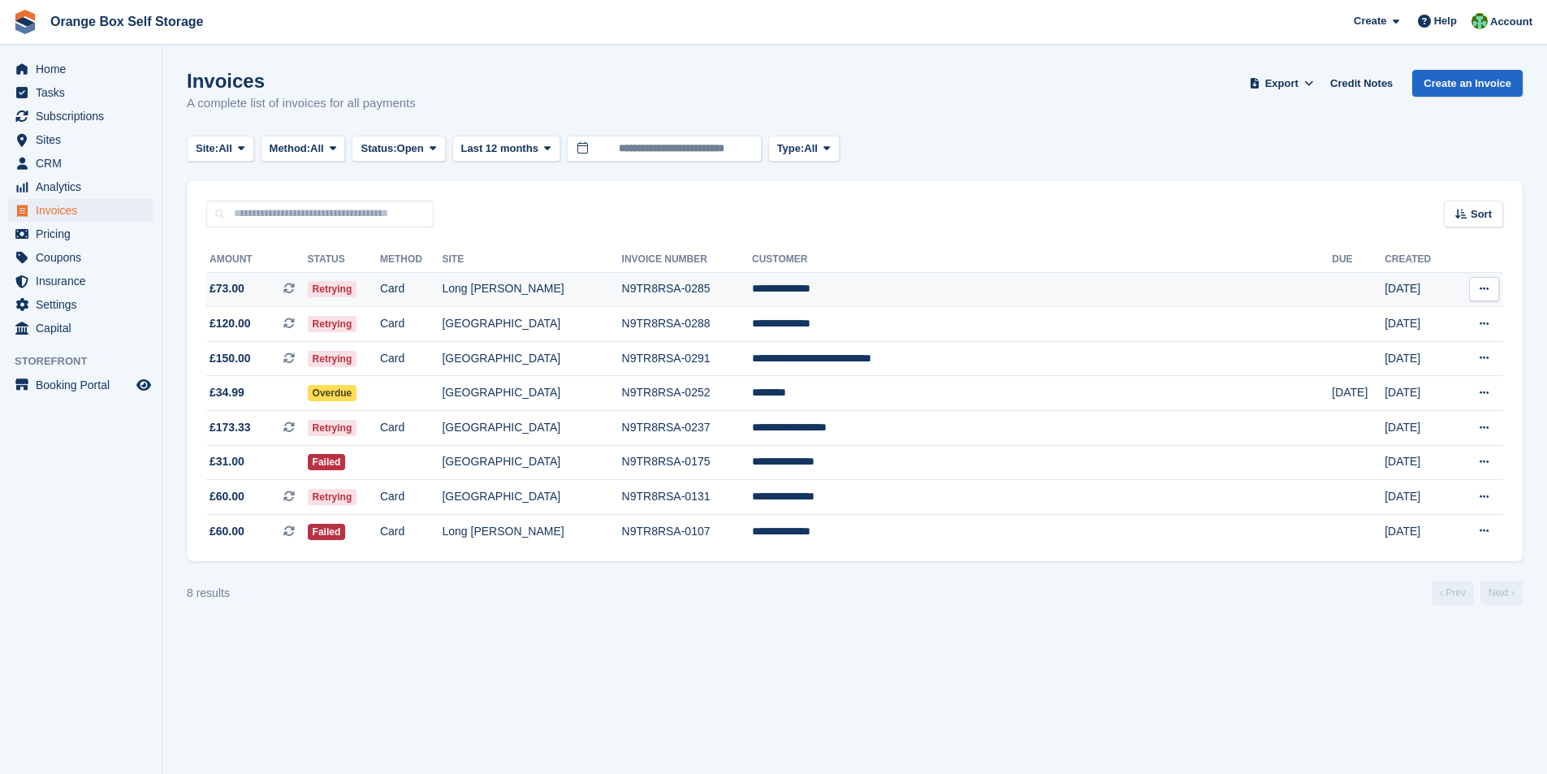
click at [944, 283] on td "**********" at bounding box center [1042, 289] width 580 height 35
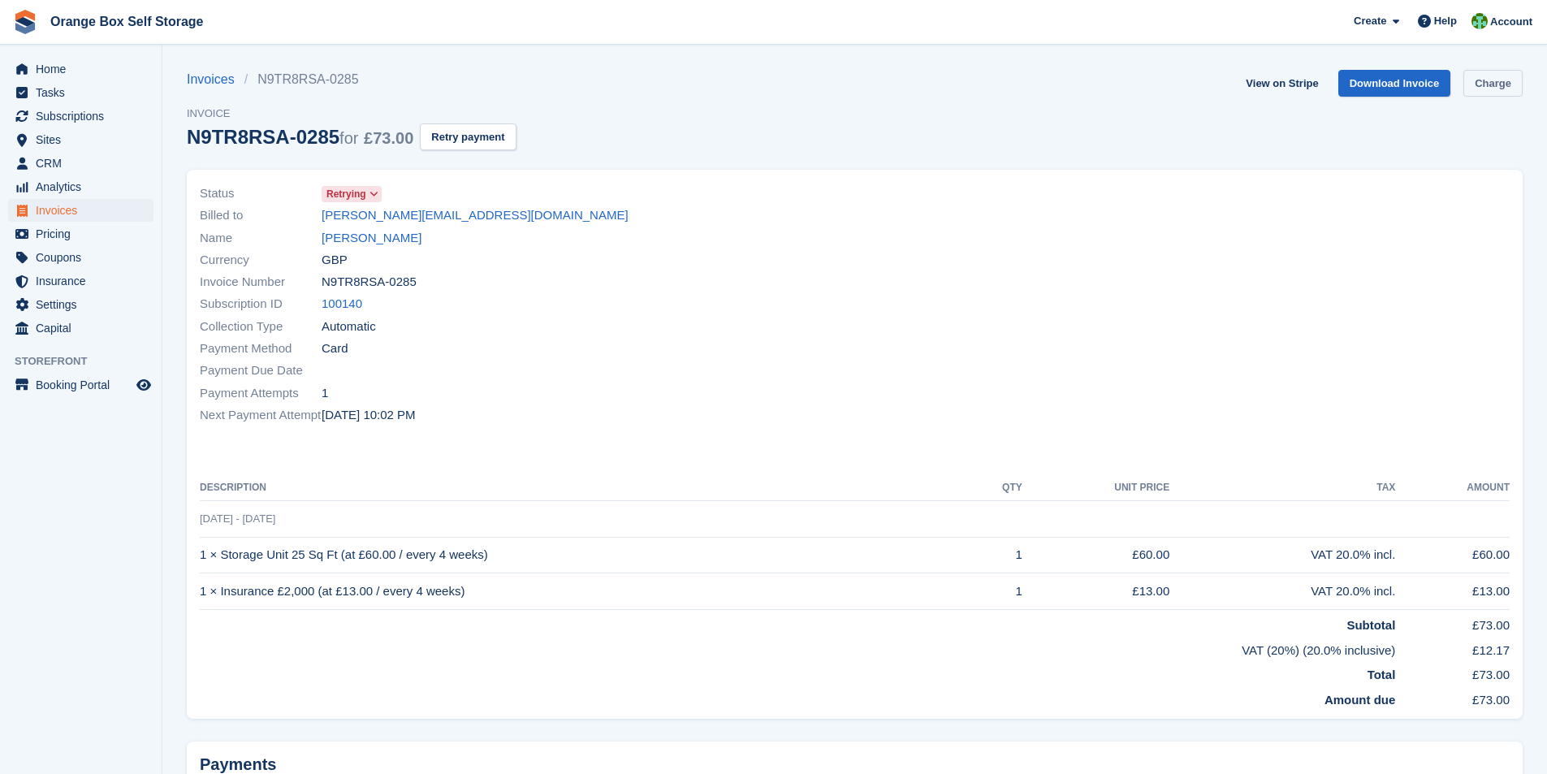
click at [1491, 75] on link "Charge" at bounding box center [1492, 83] width 59 height 27
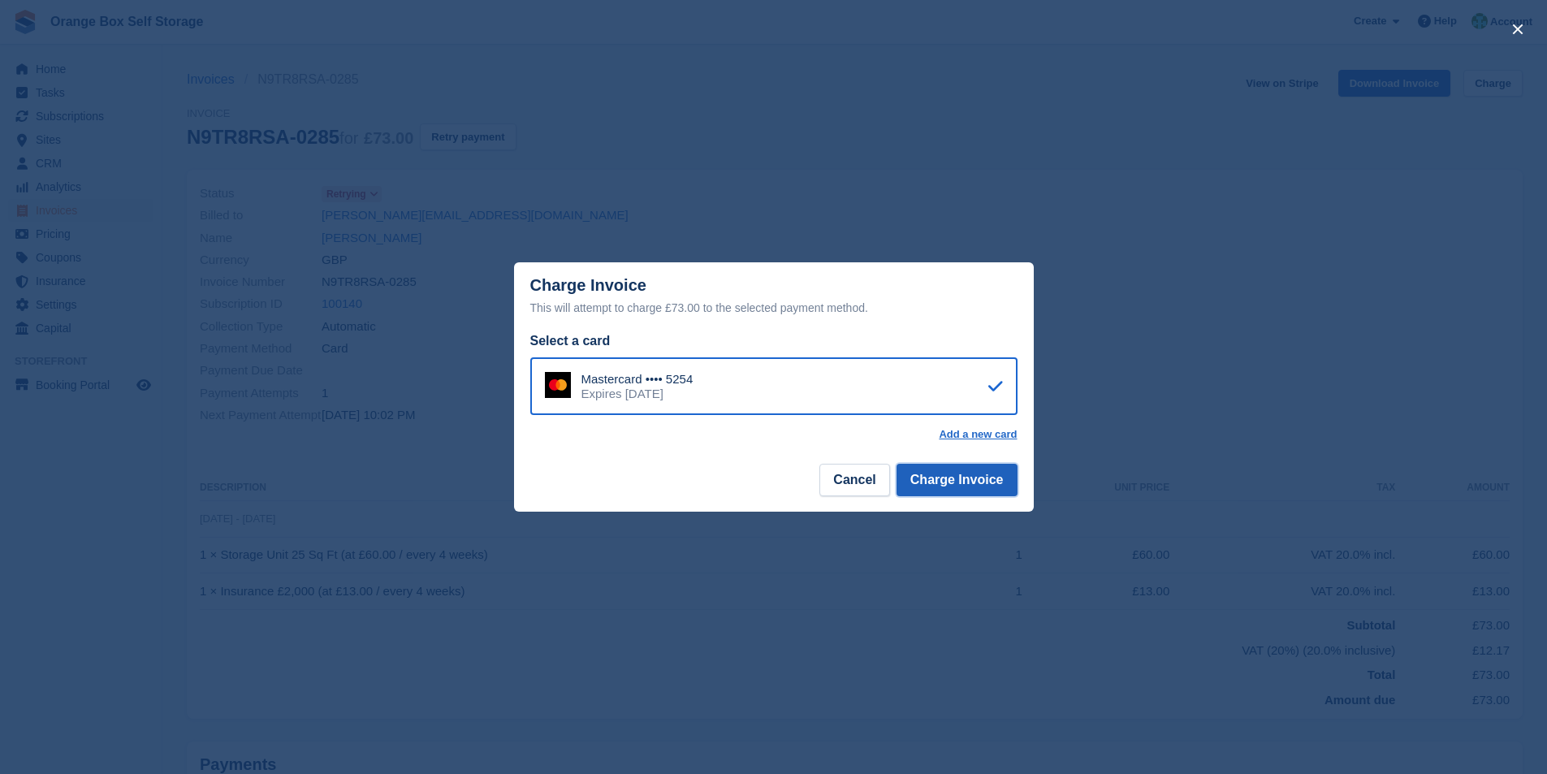
click at [966, 487] on button "Charge Invoice" at bounding box center [957, 480] width 121 height 32
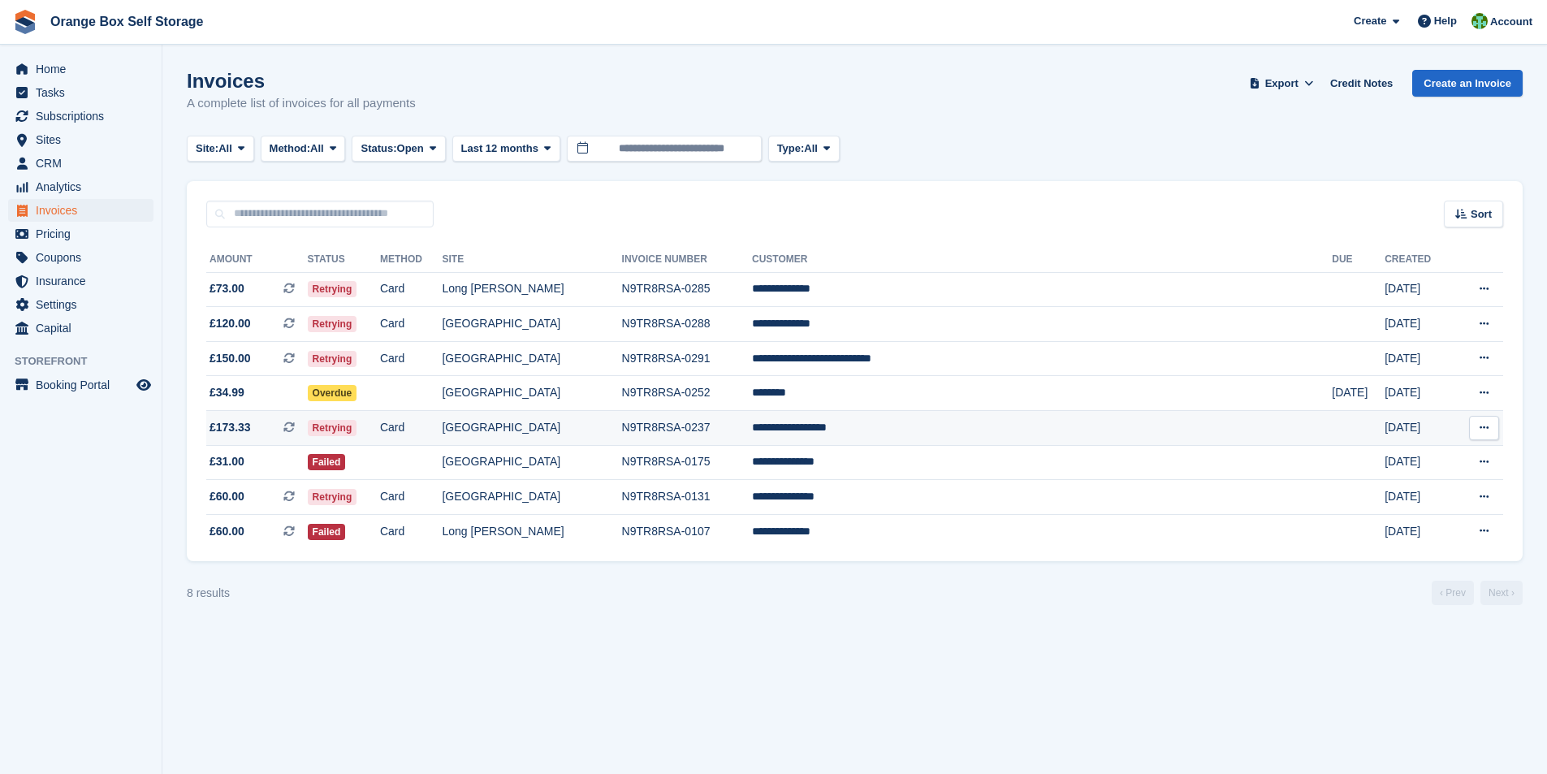
click at [872, 434] on td "**********" at bounding box center [1042, 428] width 580 height 35
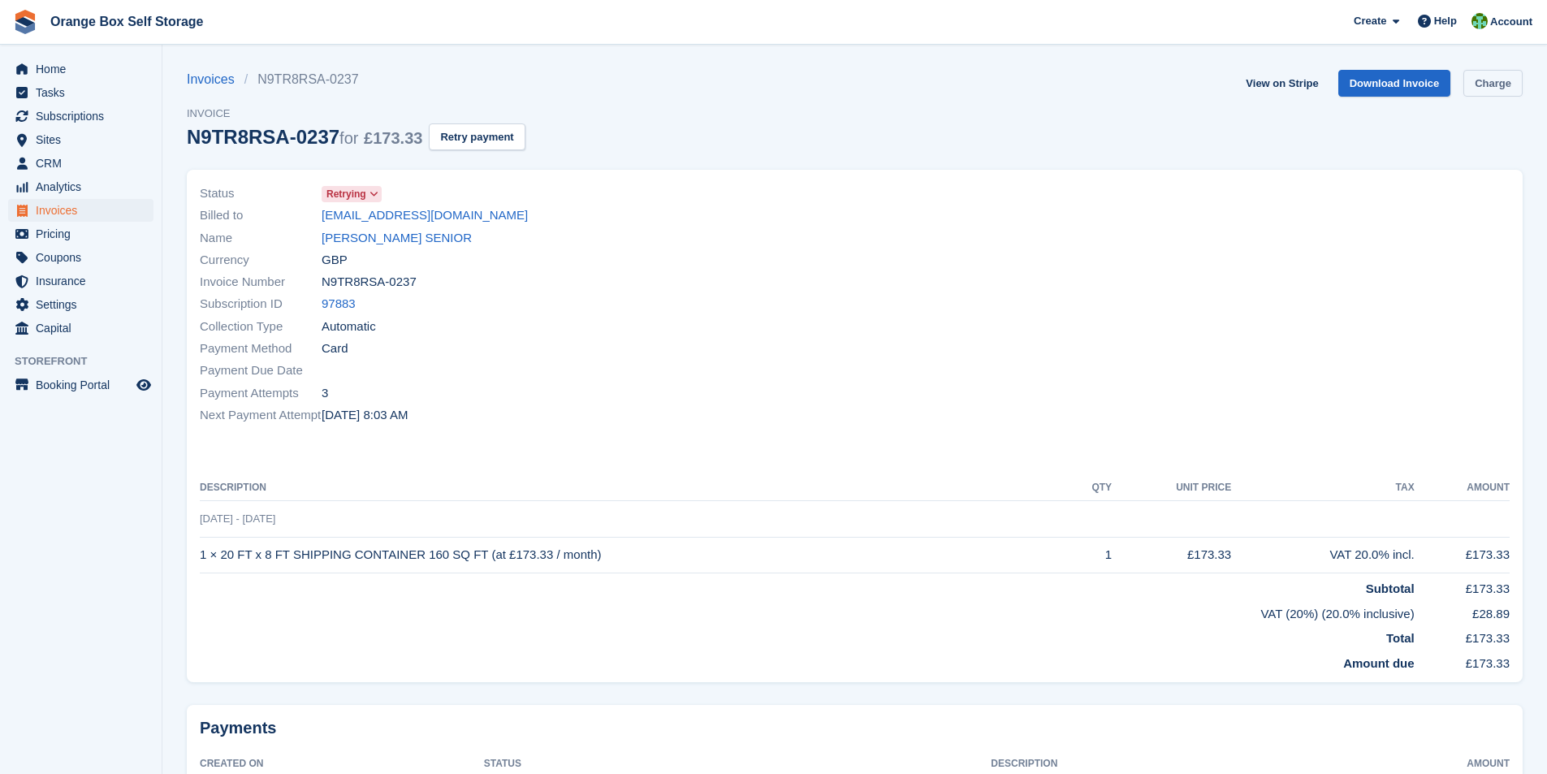
click at [1505, 89] on link "Charge" at bounding box center [1492, 83] width 59 height 27
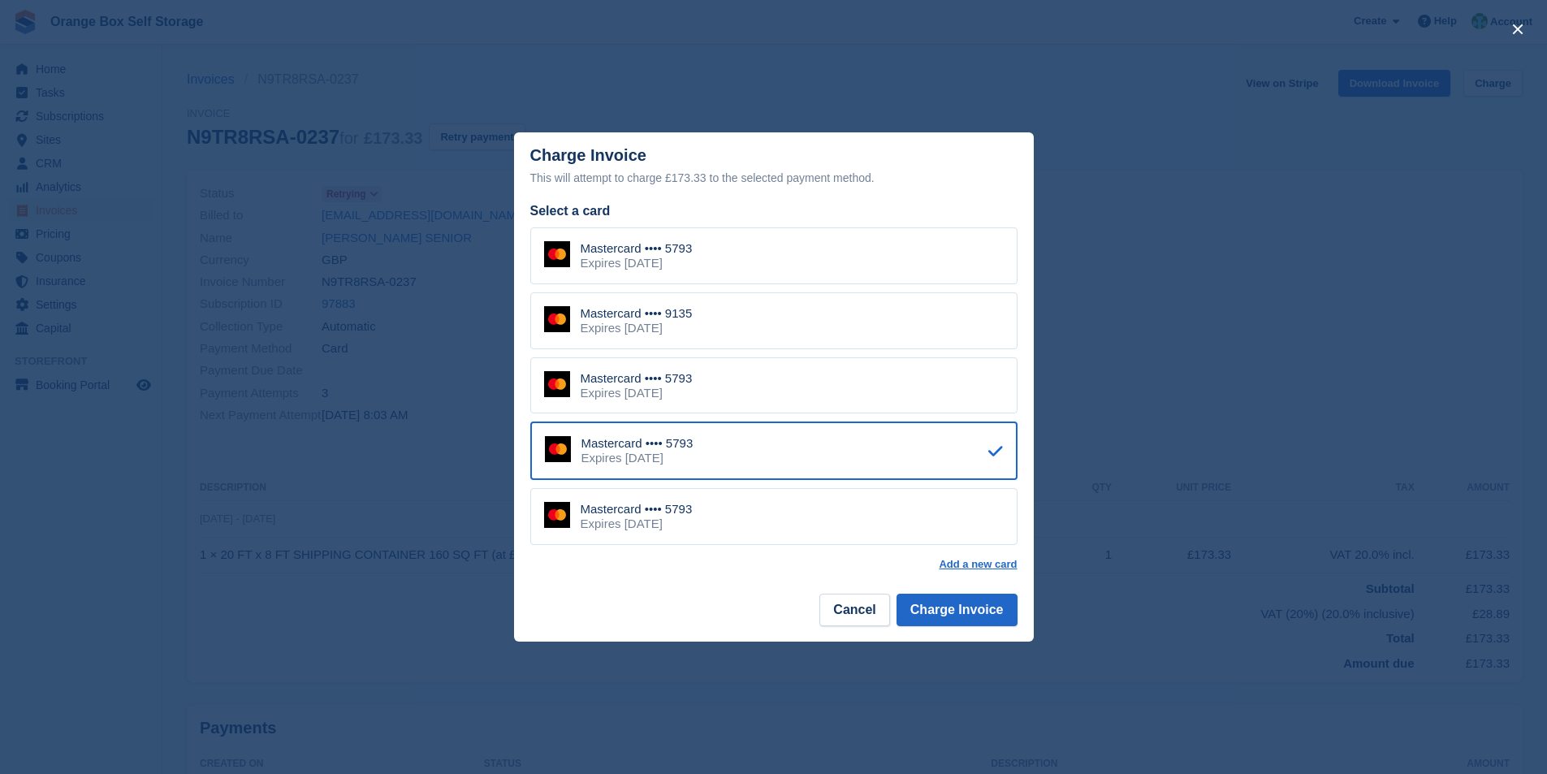
click at [689, 258] on div "Expires February 2029" at bounding box center [637, 263] width 112 height 15
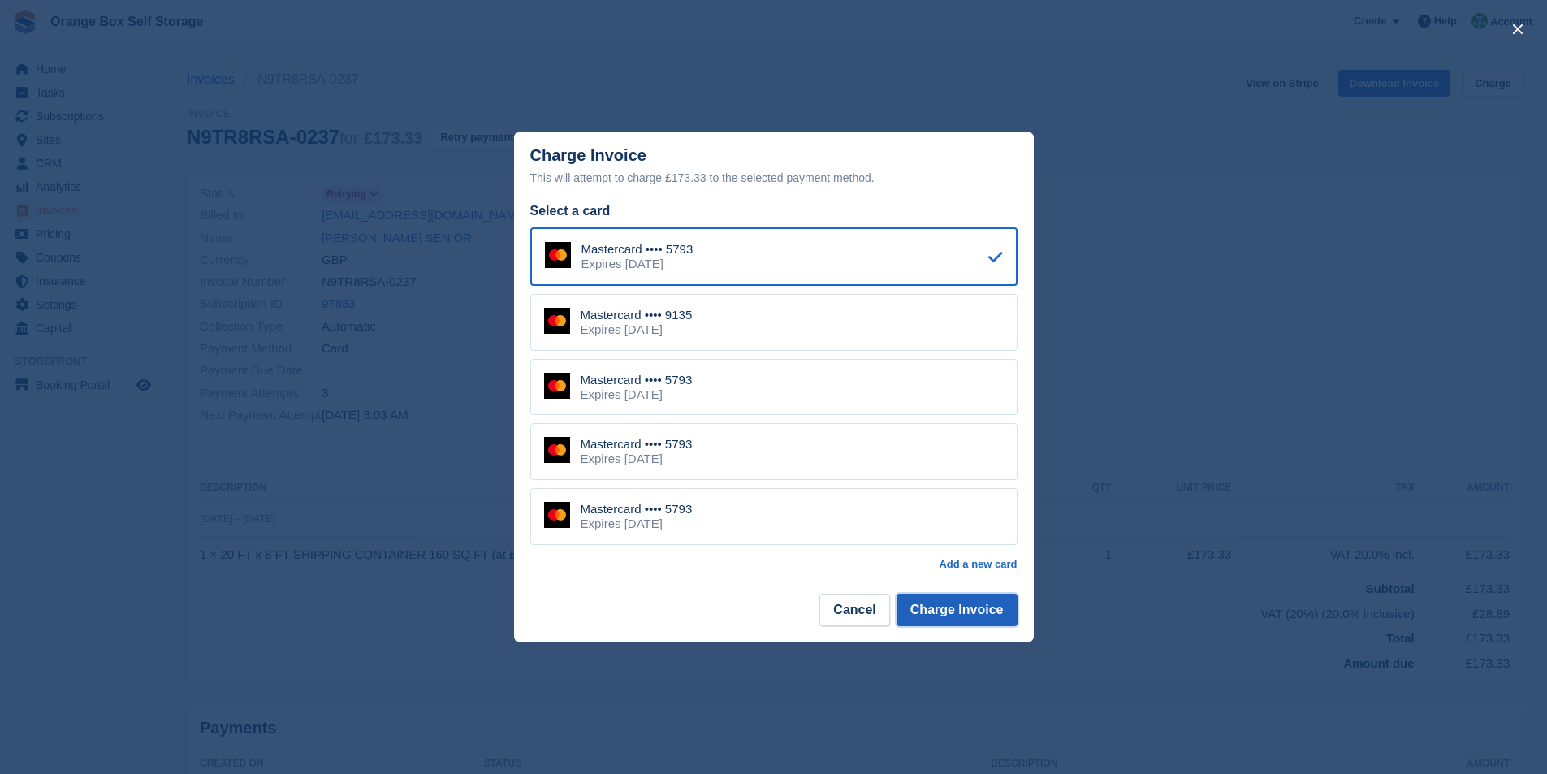
click at [940, 606] on button "Charge Invoice" at bounding box center [957, 610] width 121 height 32
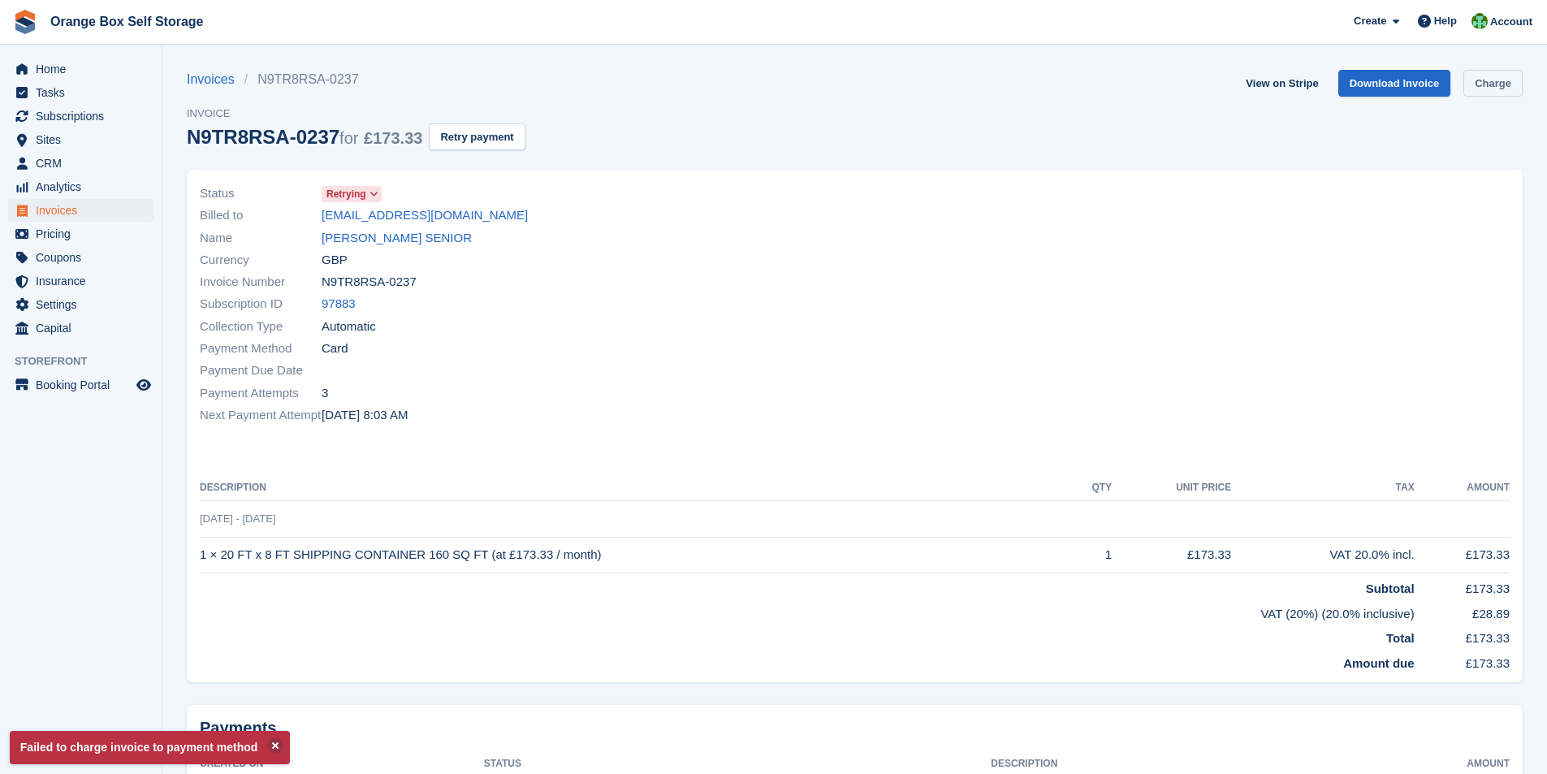
click at [1496, 80] on link "Charge" at bounding box center [1492, 83] width 59 height 27
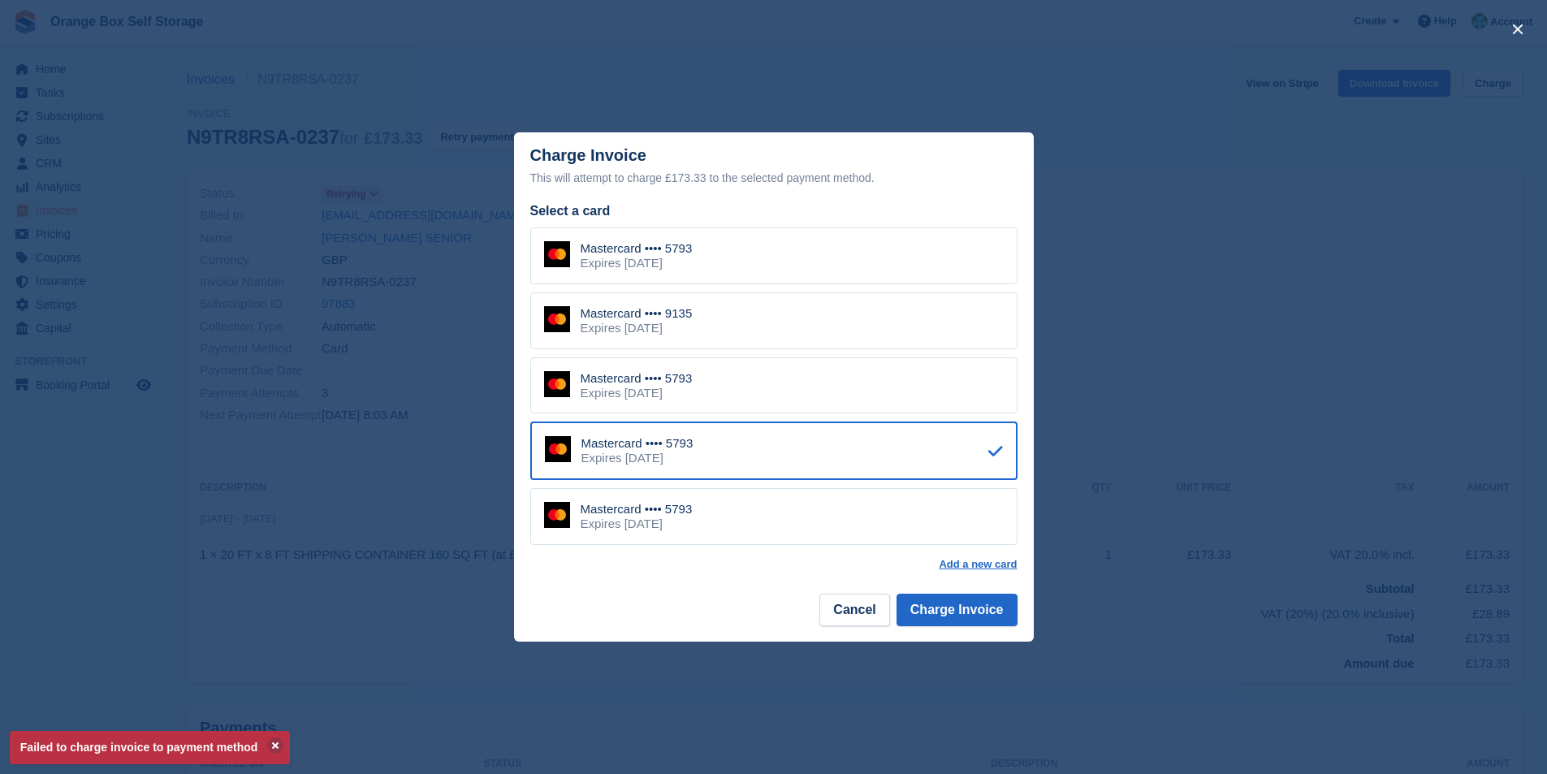
click at [621, 321] on div "Expires November 2026" at bounding box center [637, 328] width 112 height 15
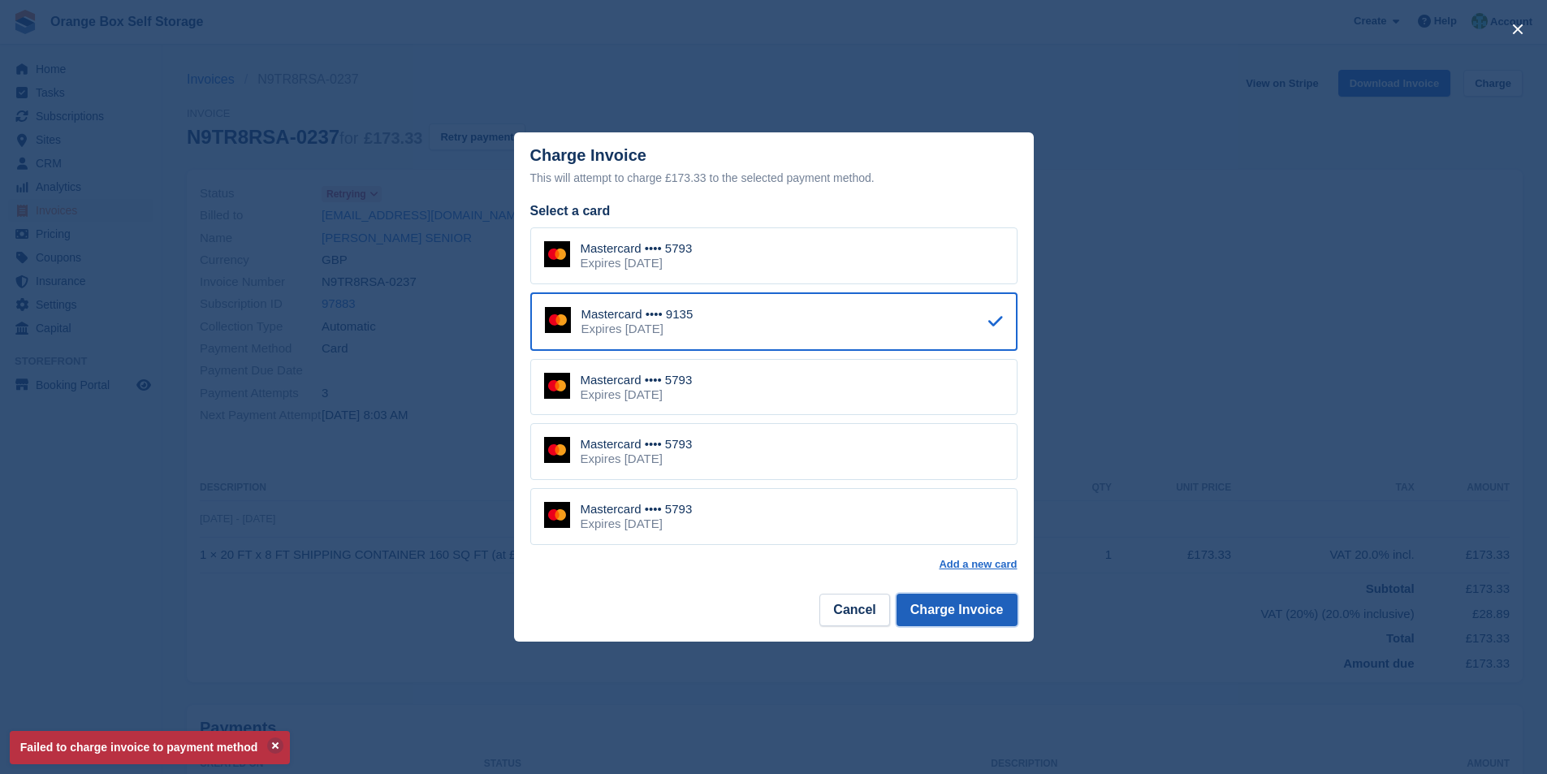
click at [954, 611] on button "Charge Invoice" at bounding box center [957, 610] width 121 height 32
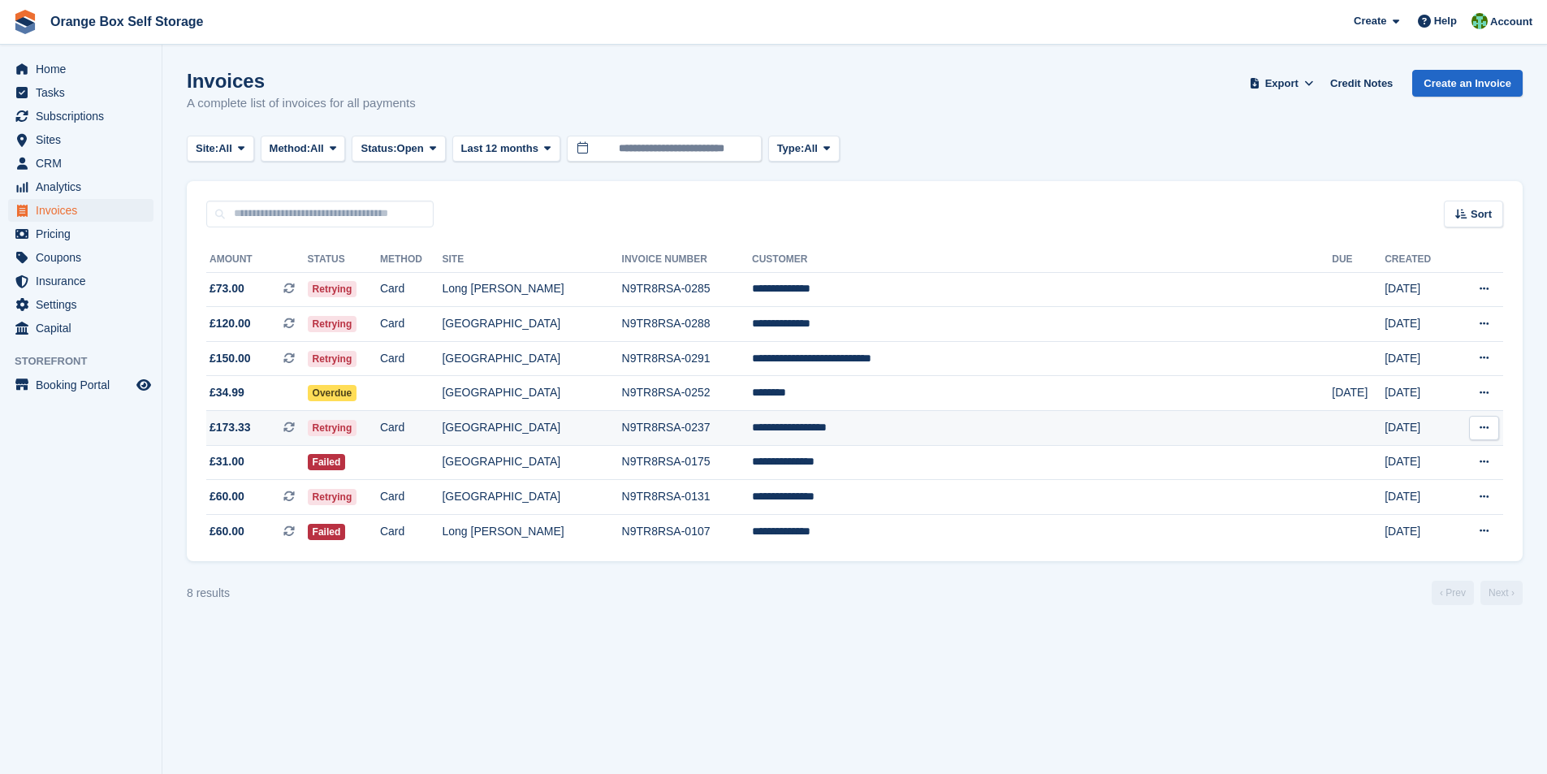
click at [752, 432] on td "N9TR8RSA-0237" at bounding box center [687, 428] width 130 height 35
click at [48, 67] on span "Home" at bounding box center [84, 69] width 97 height 23
